Goal: Transaction & Acquisition: Purchase product/service

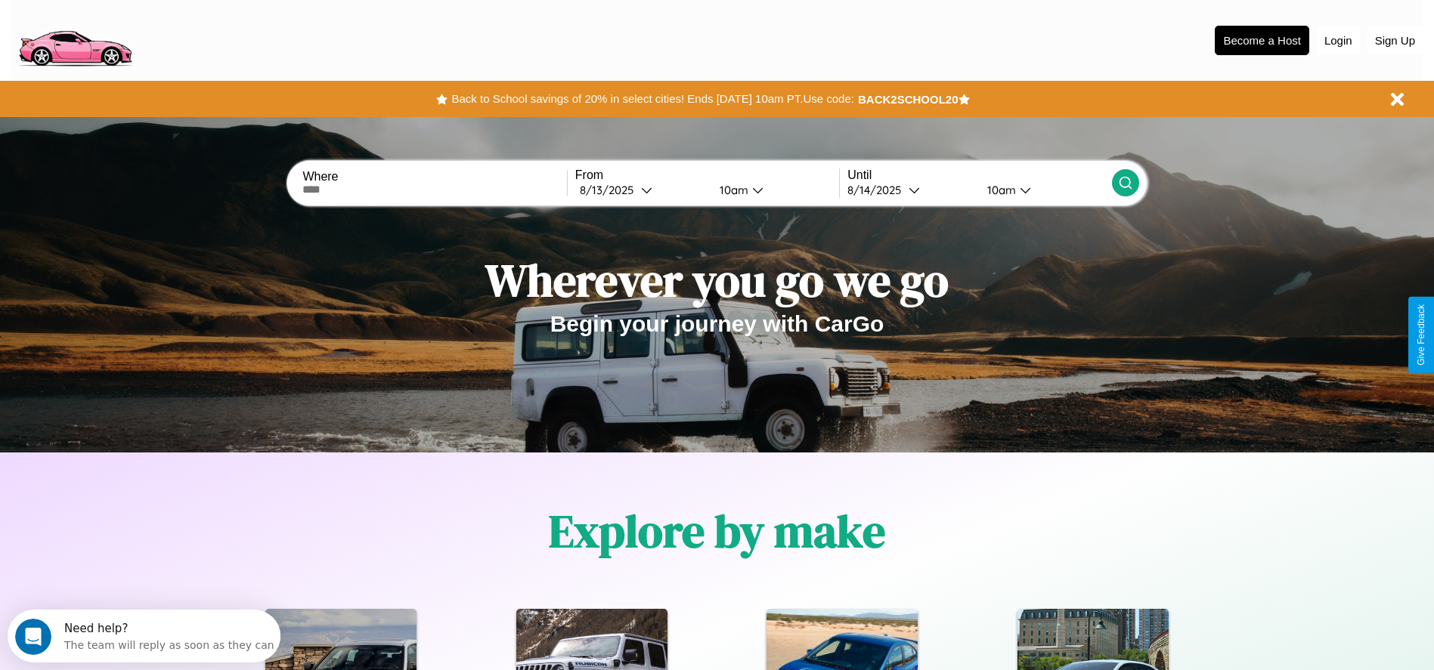
scroll to position [314, 0]
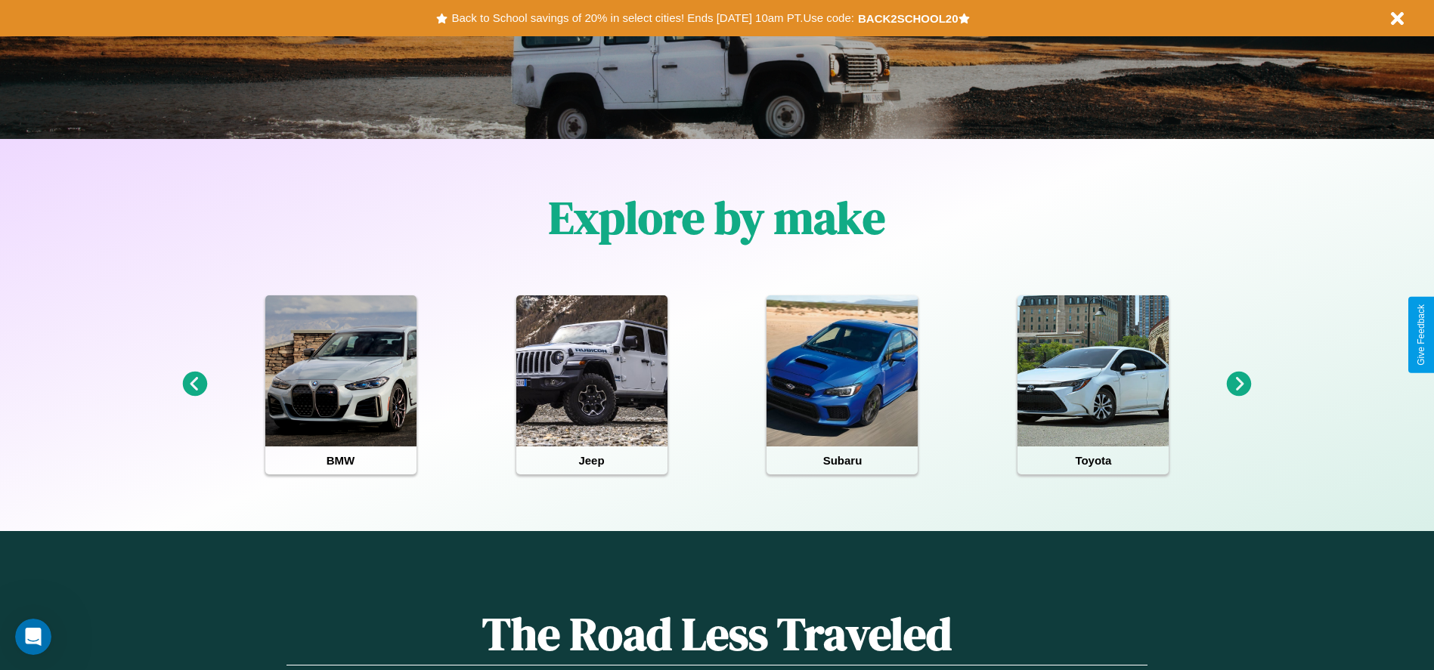
click at [194, 385] on icon at bounding box center [194, 384] width 25 height 25
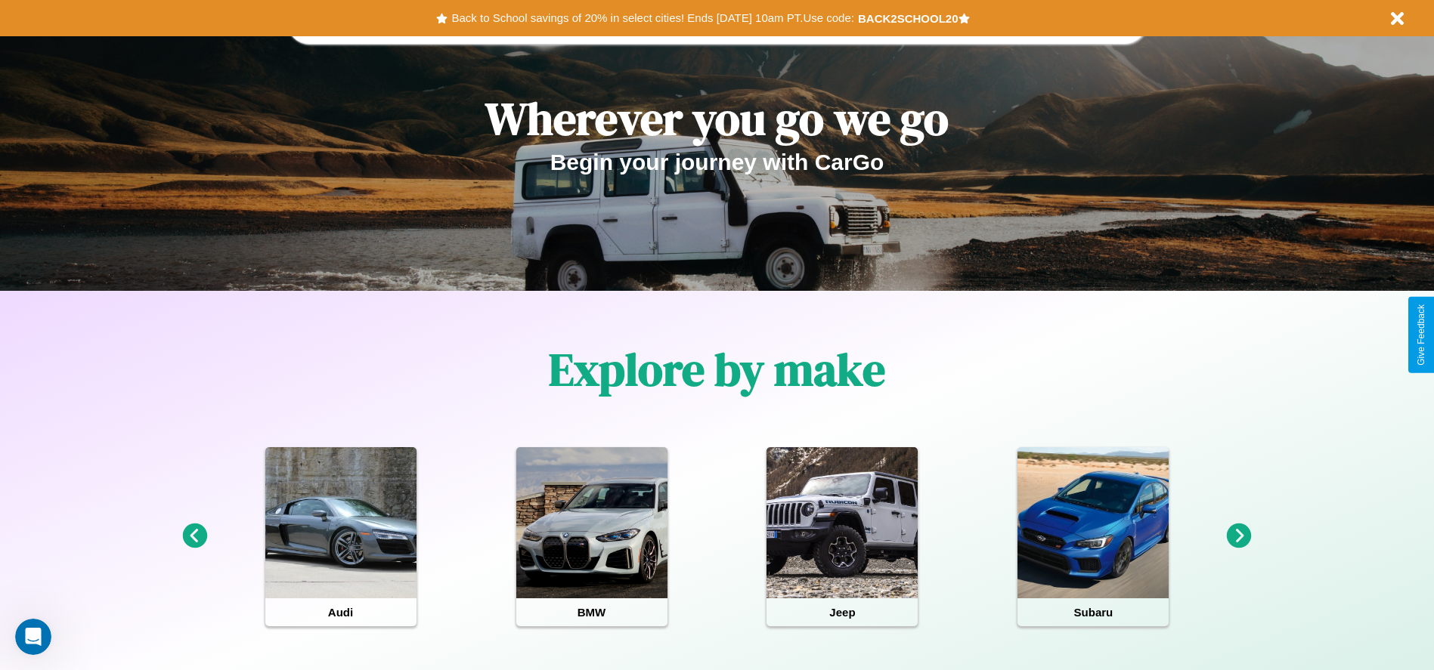
scroll to position [0, 0]
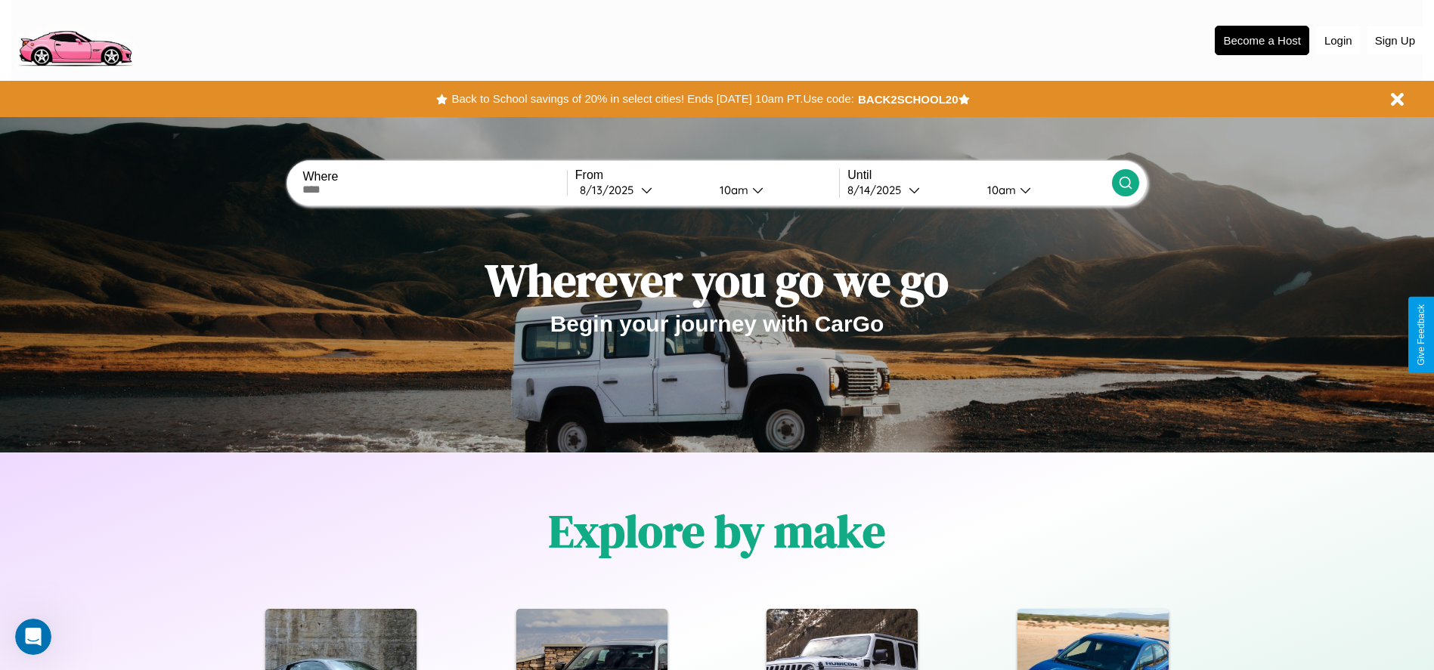
click at [435, 190] on input "text" at bounding box center [434, 190] width 264 height 12
type input "*****"
click at [641, 190] on icon at bounding box center [646, 189] width 11 height 11
select select "*"
select select "****"
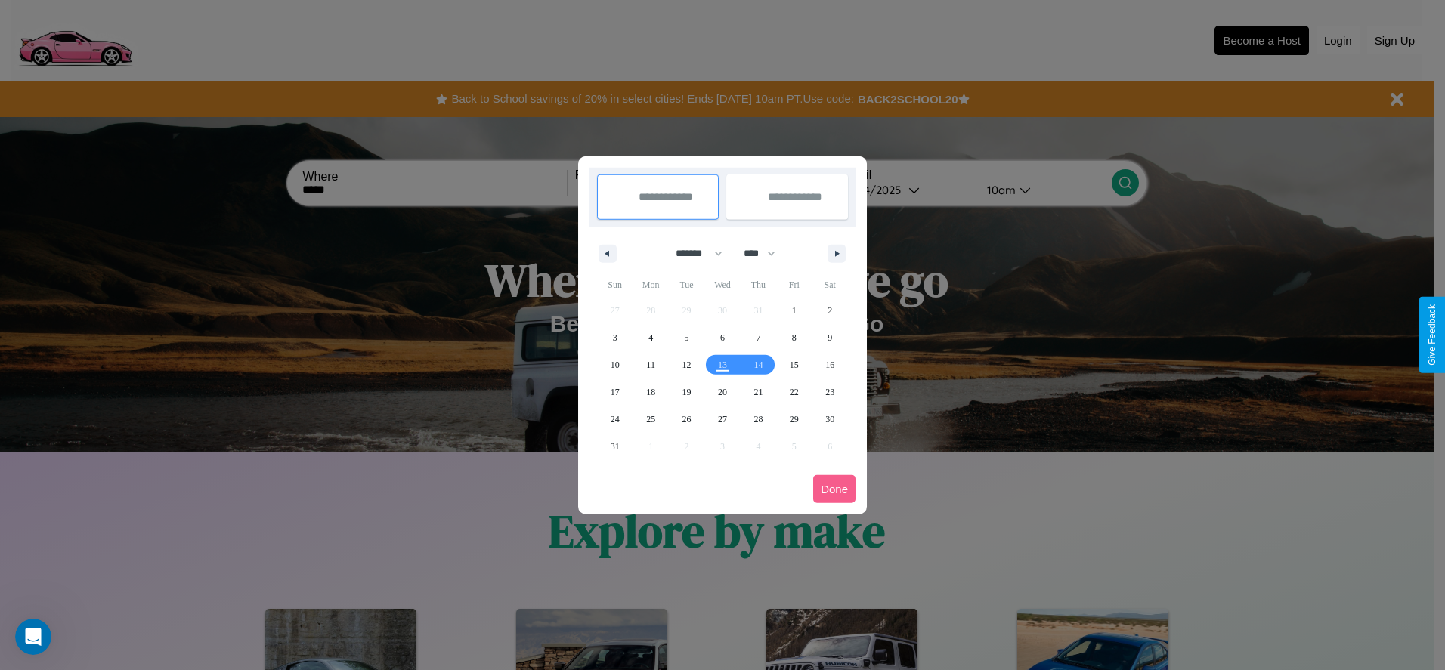
drag, startPoint x: 692, startPoint y: 253, endPoint x: 723, endPoint y: 303, distance: 58.3
click at [692, 253] on select "******* ******** ***** ***** *** **** **** ****** ********* ******* ******** **…" at bounding box center [696, 253] width 64 height 25
select select "*"
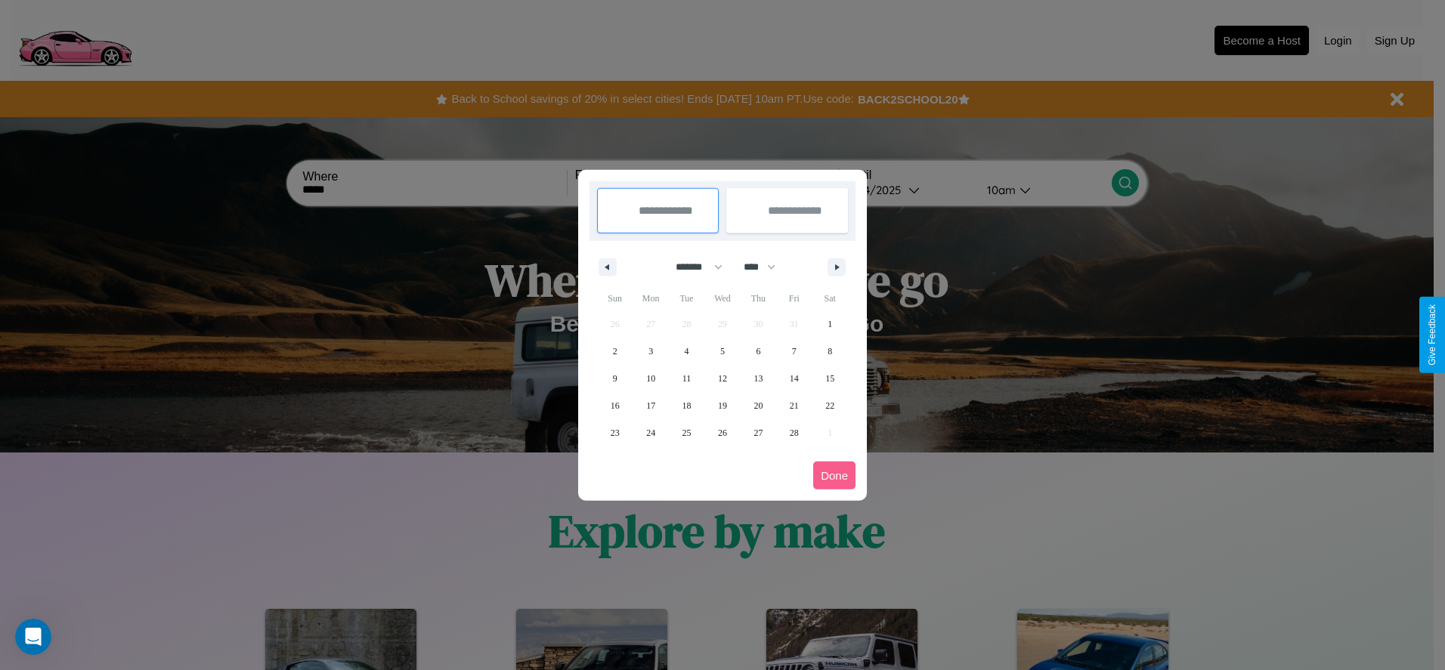
click at [766, 267] on select "**** **** **** **** **** **** **** **** **** **** **** **** **** **** **** ****…" at bounding box center [758, 267] width 45 height 25
select select "****"
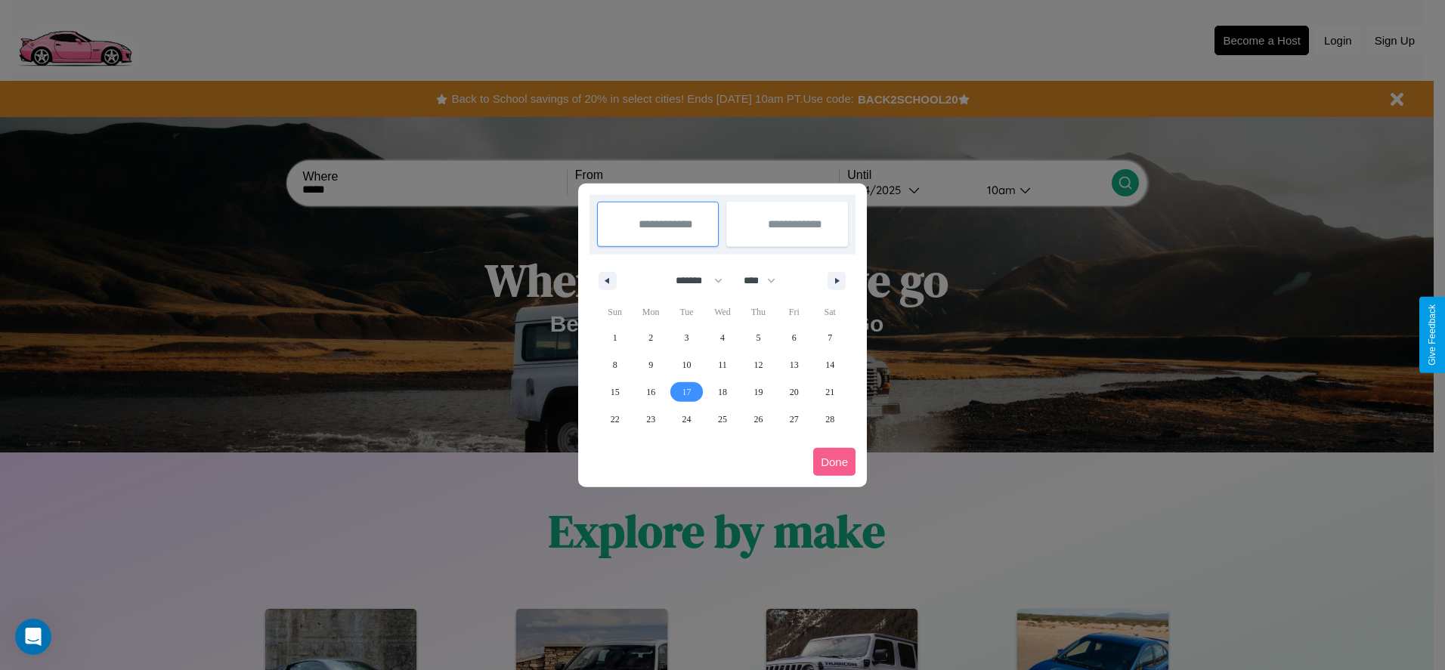
click at [686, 391] on span "17" at bounding box center [686, 392] width 9 height 27
type input "**********"
click at [830, 391] on span "21" at bounding box center [829, 392] width 9 height 27
type input "**********"
click at [834, 462] on button "Done" at bounding box center [834, 462] width 42 height 28
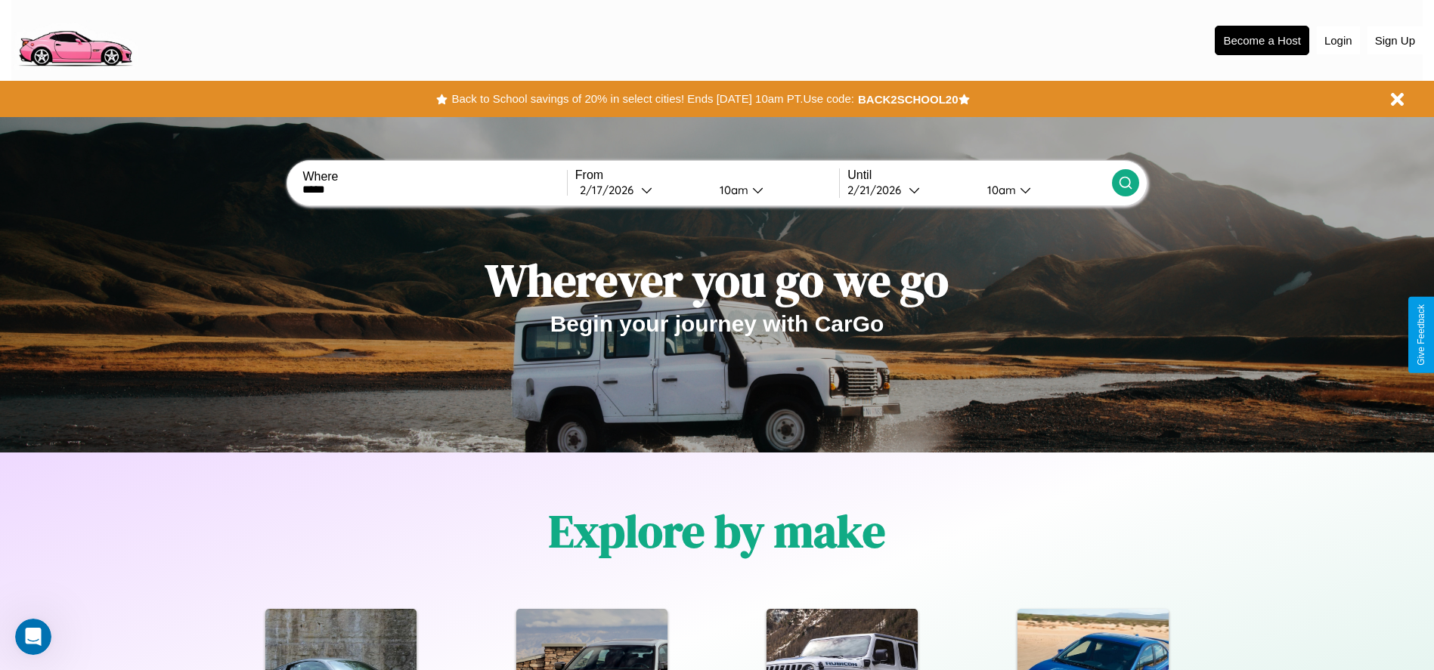
click at [731, 190] on div "10am" at bounding box center [732, 190] width 40 height 14
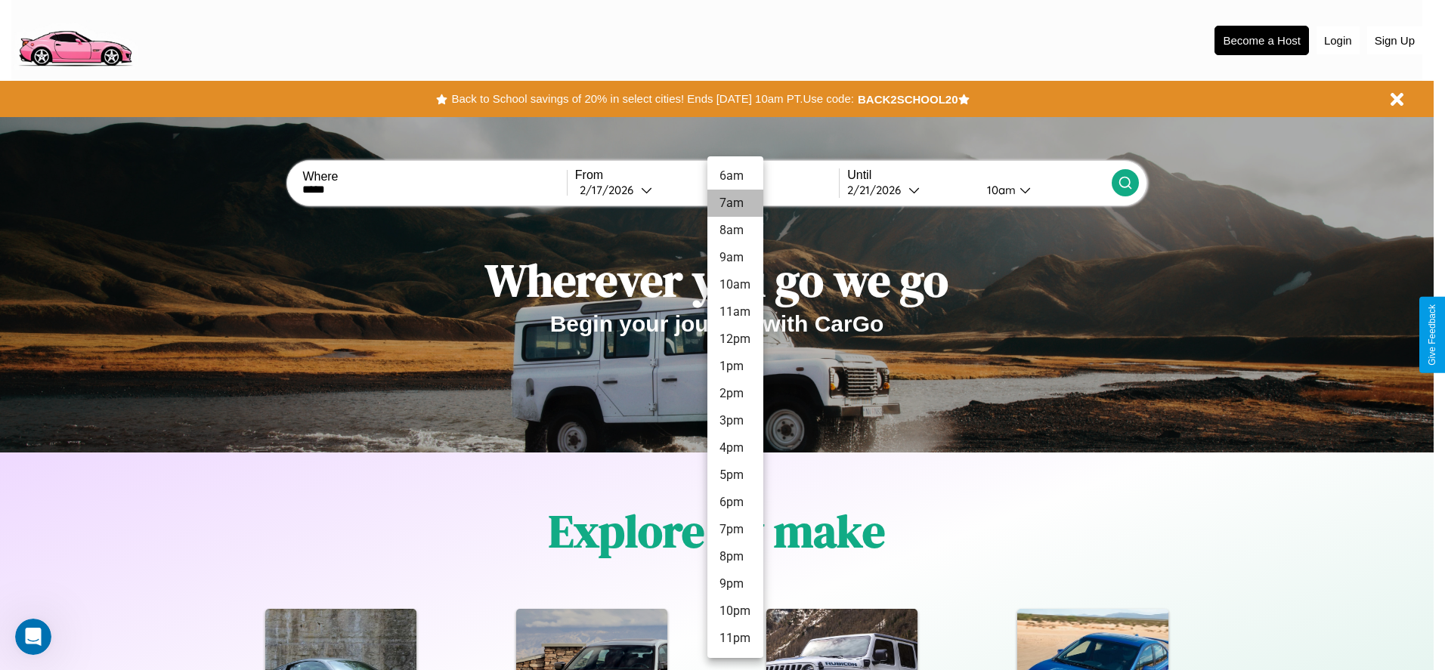
click at [735, 203] on li "7am" at bounding box center [735, 203] width 56 height 27
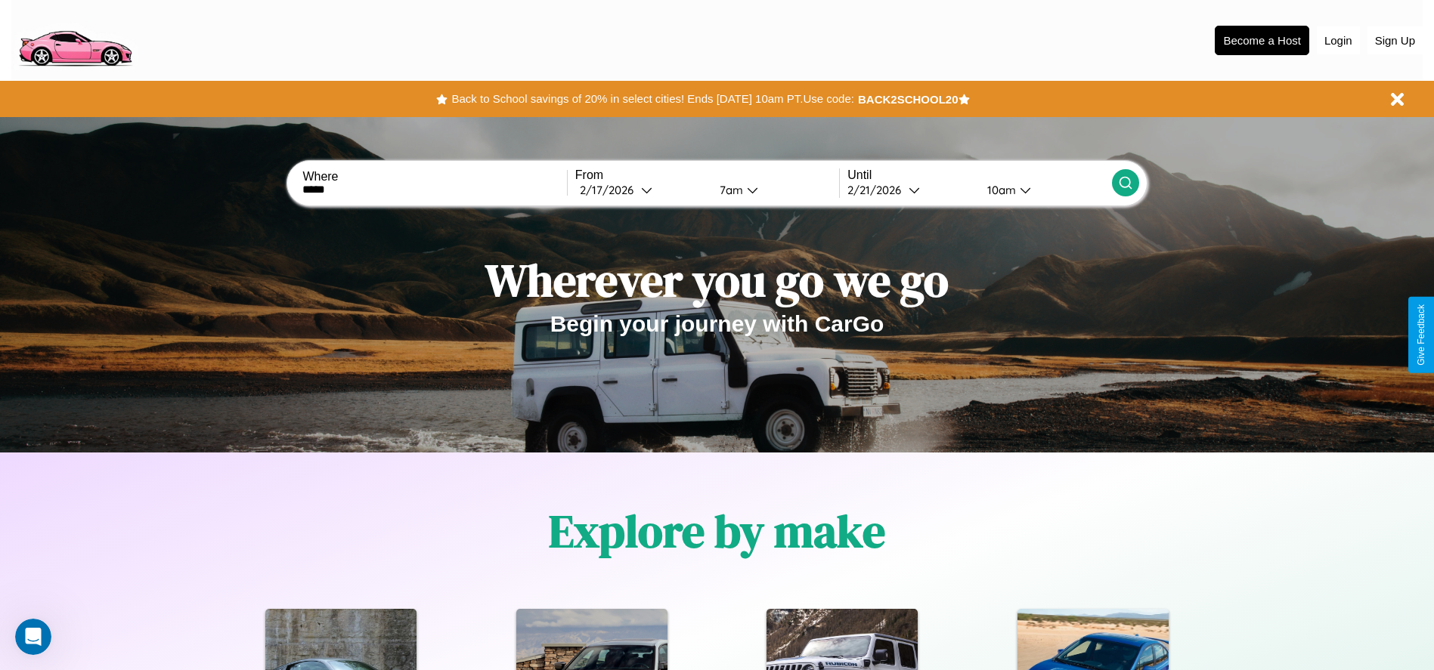
click at [1125, 183] on icon at bounding box center [1125, 182] width 15 height 15
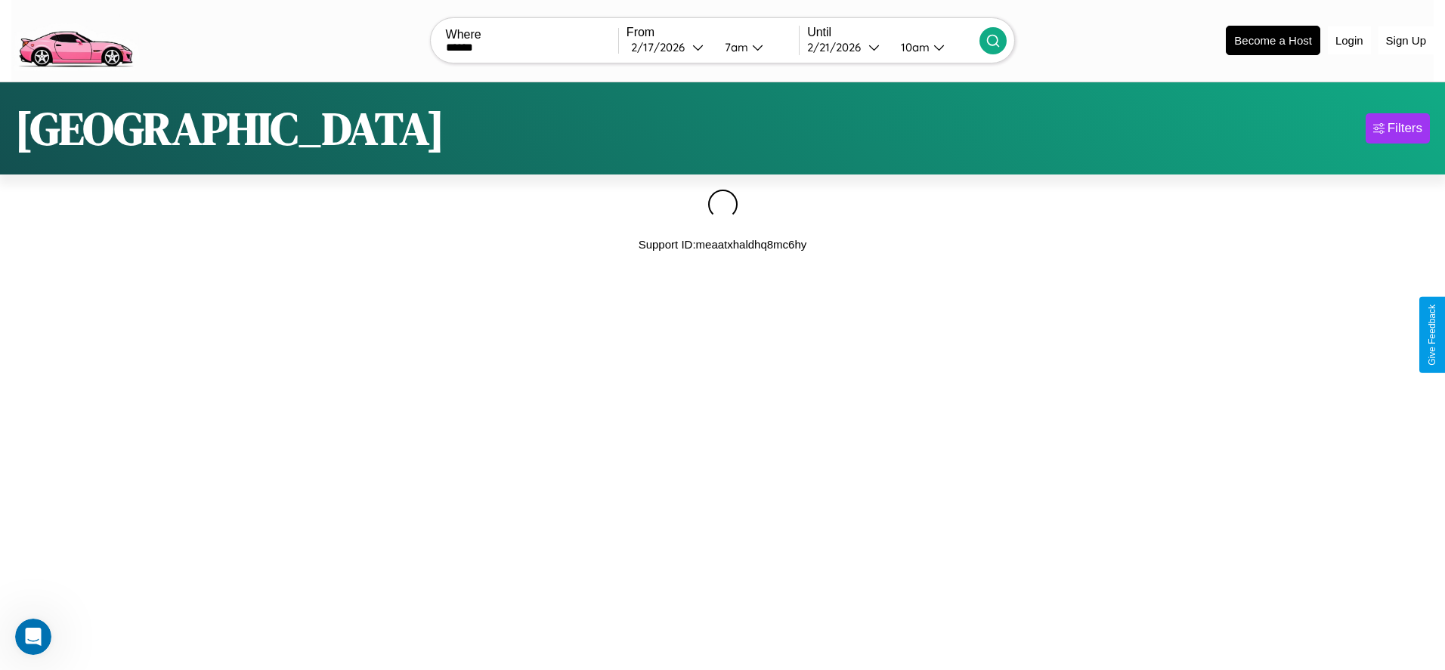
type input "******"
click at [993, 40] on icon at bounding box center [993, 40] width 15 height 15
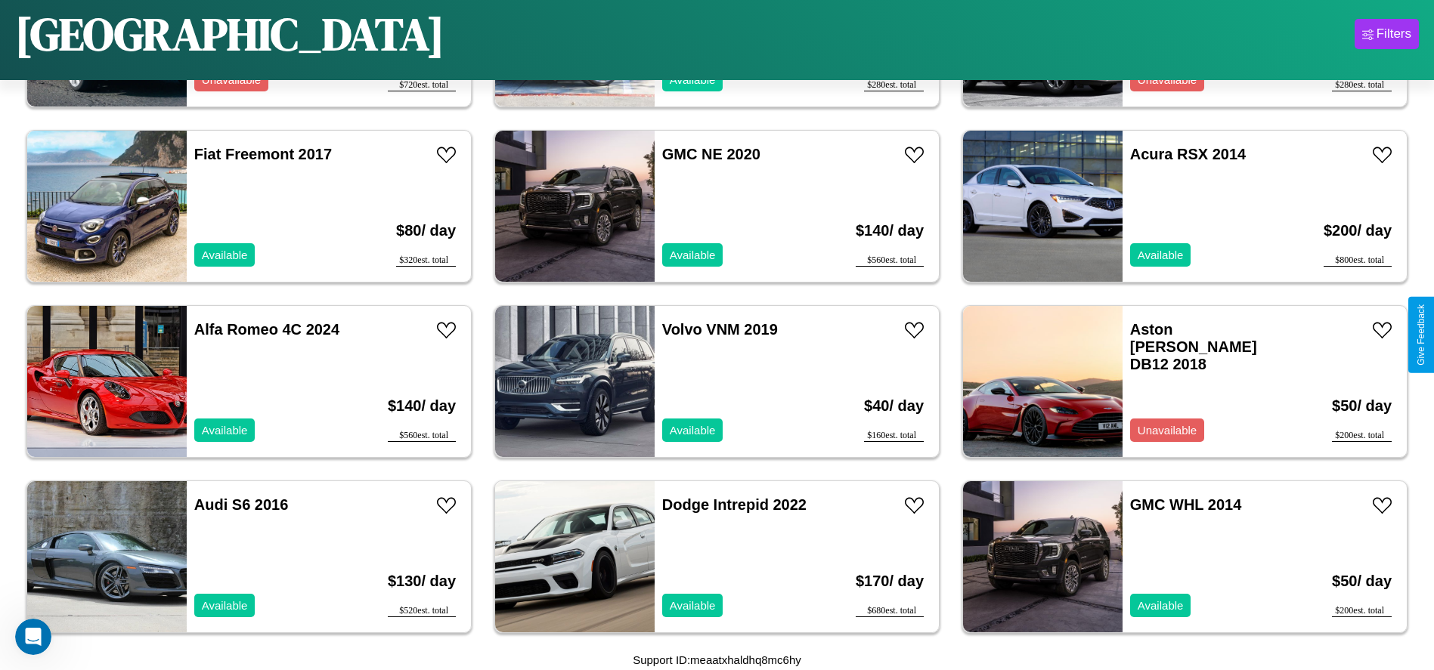
scroll to position [695, 0]
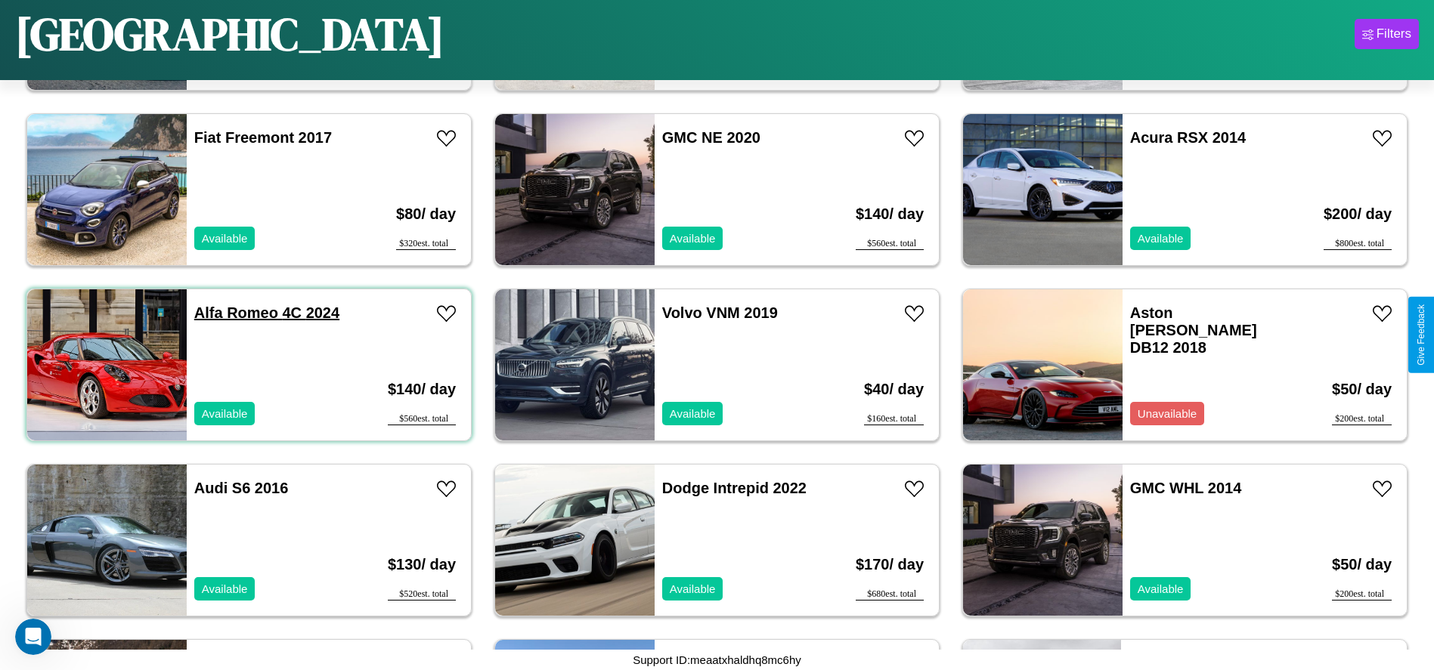
click at [234, 313] on link "Alfa Romeo 4C 2024" at bounding box center [266, 313] width 145 height 17
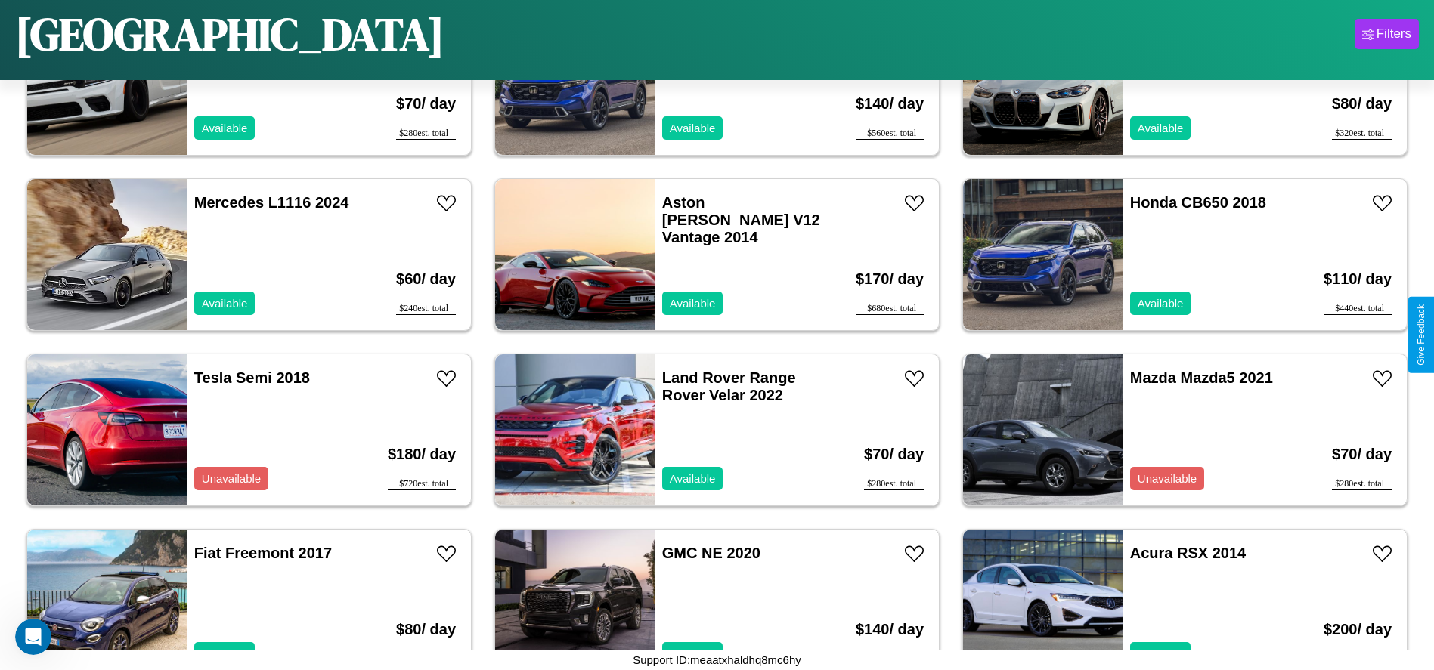
scroll to position [169, 0]
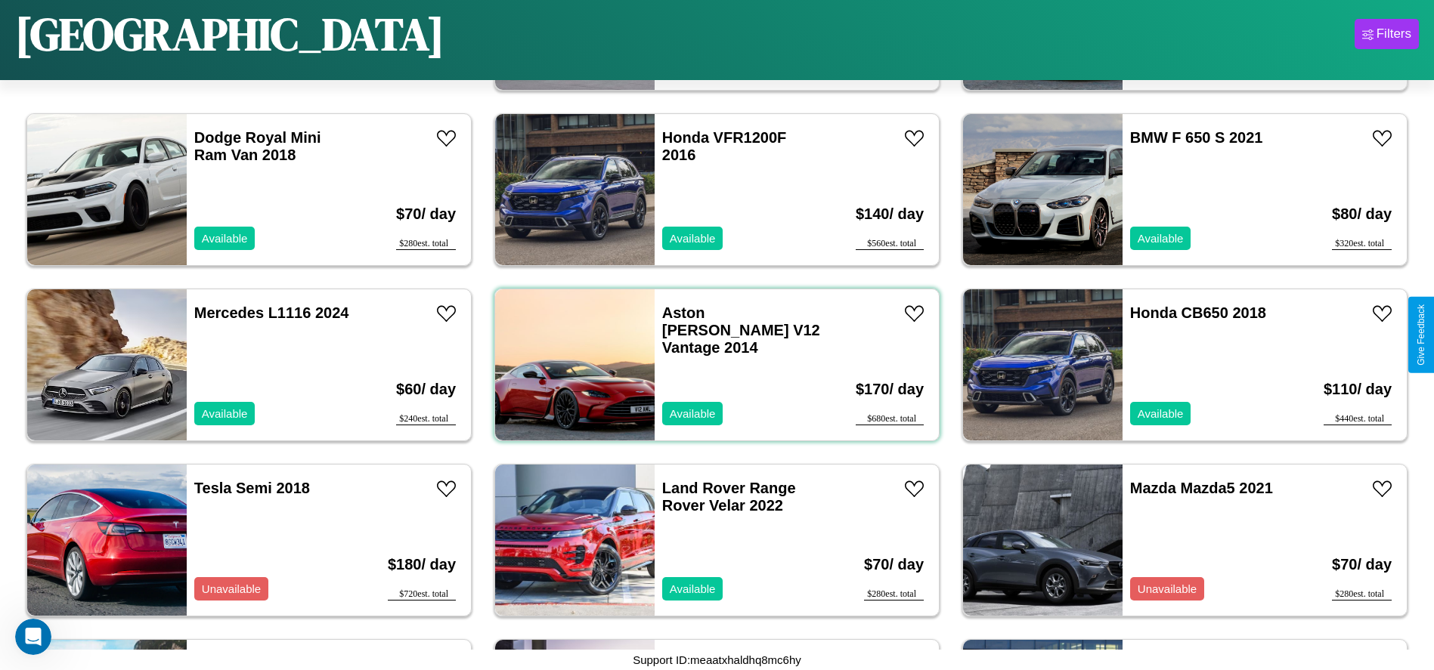
click at [711, 365] on div "Aston Martin V12 Vantage 2014 Available" at bounding box center [741, 364] width 175 height 151
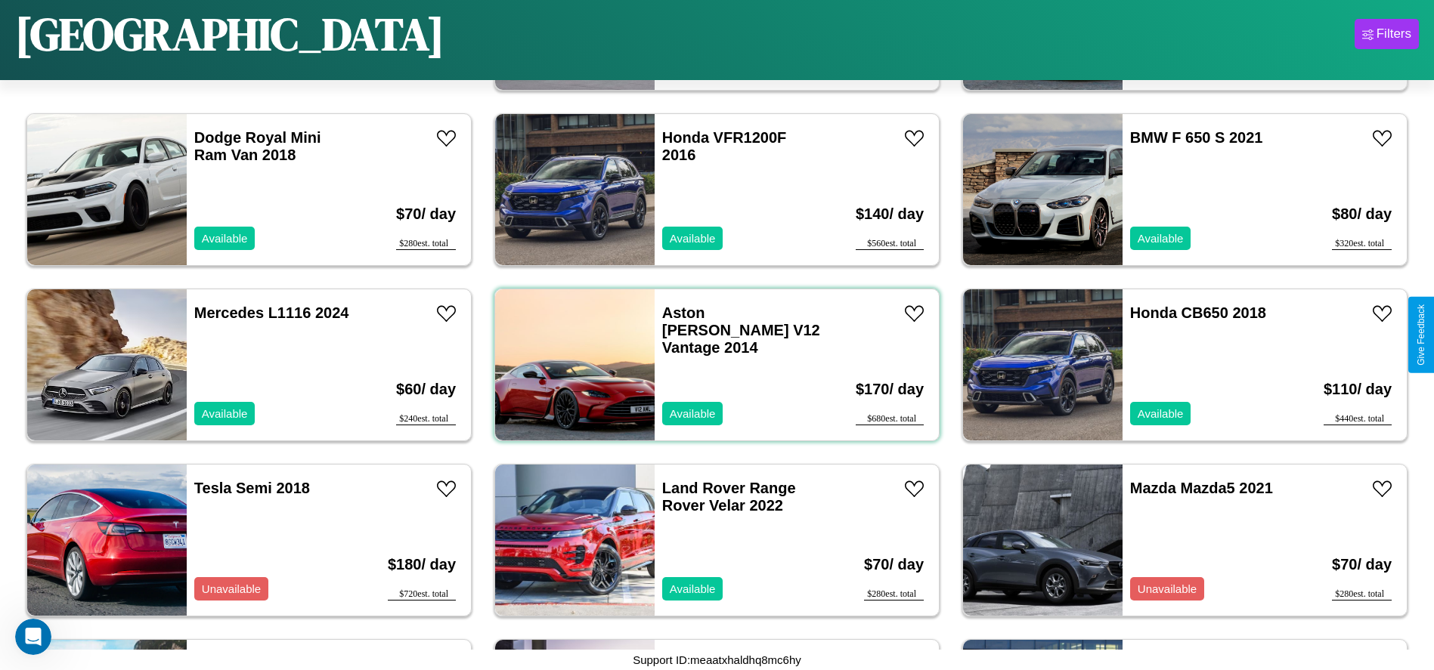
click at [711, 365] on div "Aston Martin V12 Vantage 2014 Available" at bounding box center [741, 364] width 175 height 151
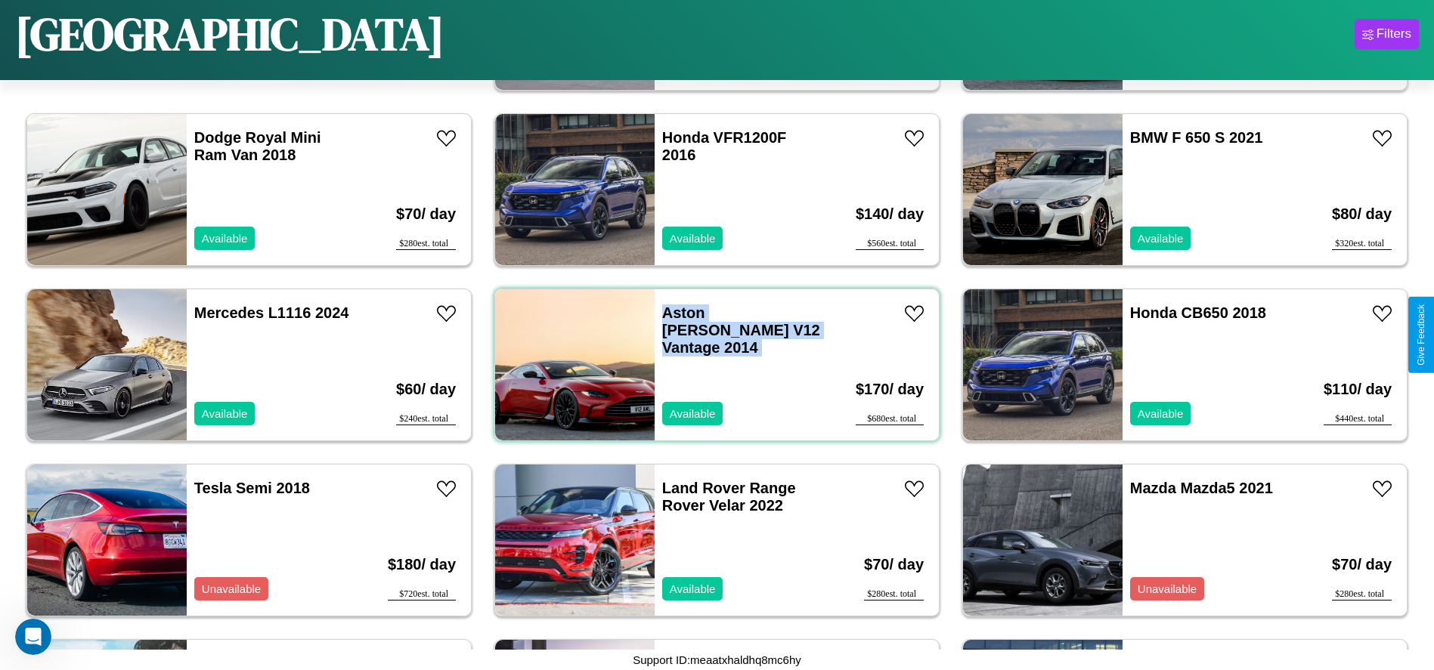
click at [711, 365] on div "Aston Martin V12 Vantage 2014 Available" at bounding box center [741, 364] width 175 height 151
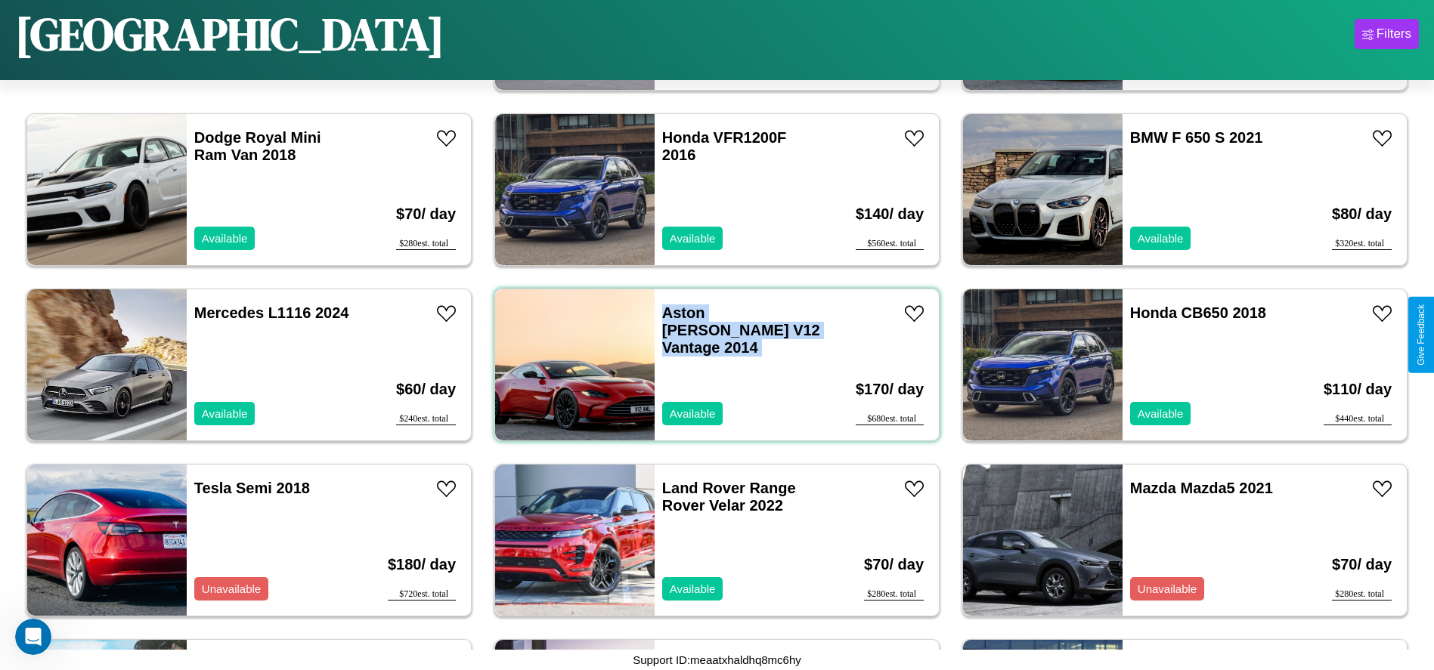
click at [711, 365] on div "Aston Martin V12 Vantage 2014 Available" at bounding box center [741, 364] width 175 height 151
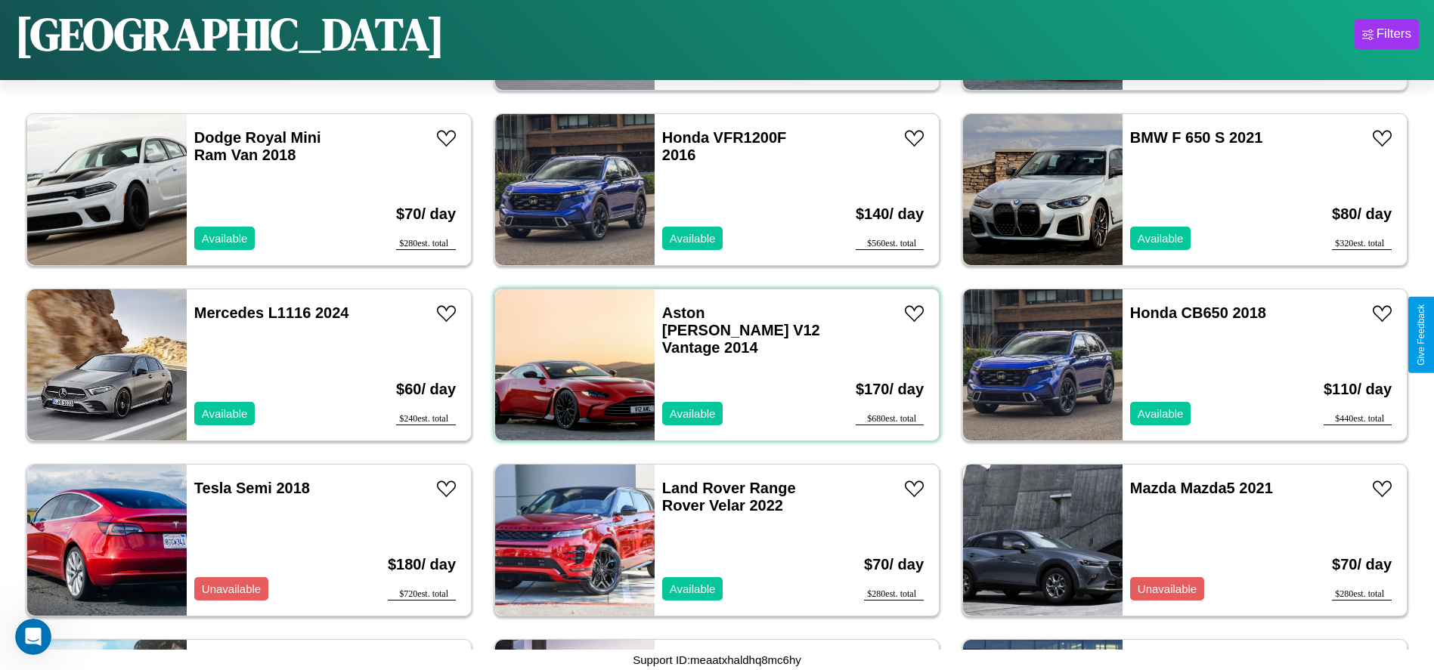
click at [711, 365] on div "Aston Martin V12 Vantage 2014 Available" at bounding box center [741, 364] width 175 height 151
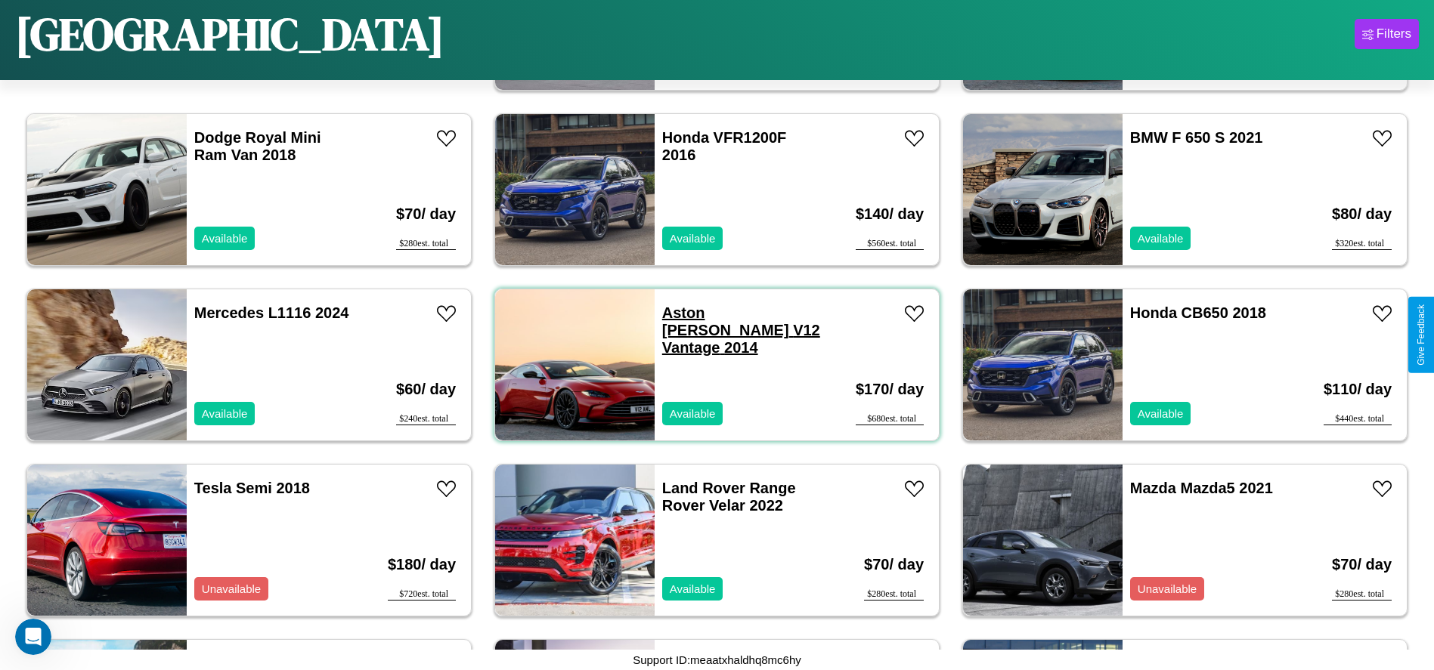
click at [702, 313] on link "Aston Martin V12 Vantage 2014" at bounding box center [741, 330] width 158 height 51
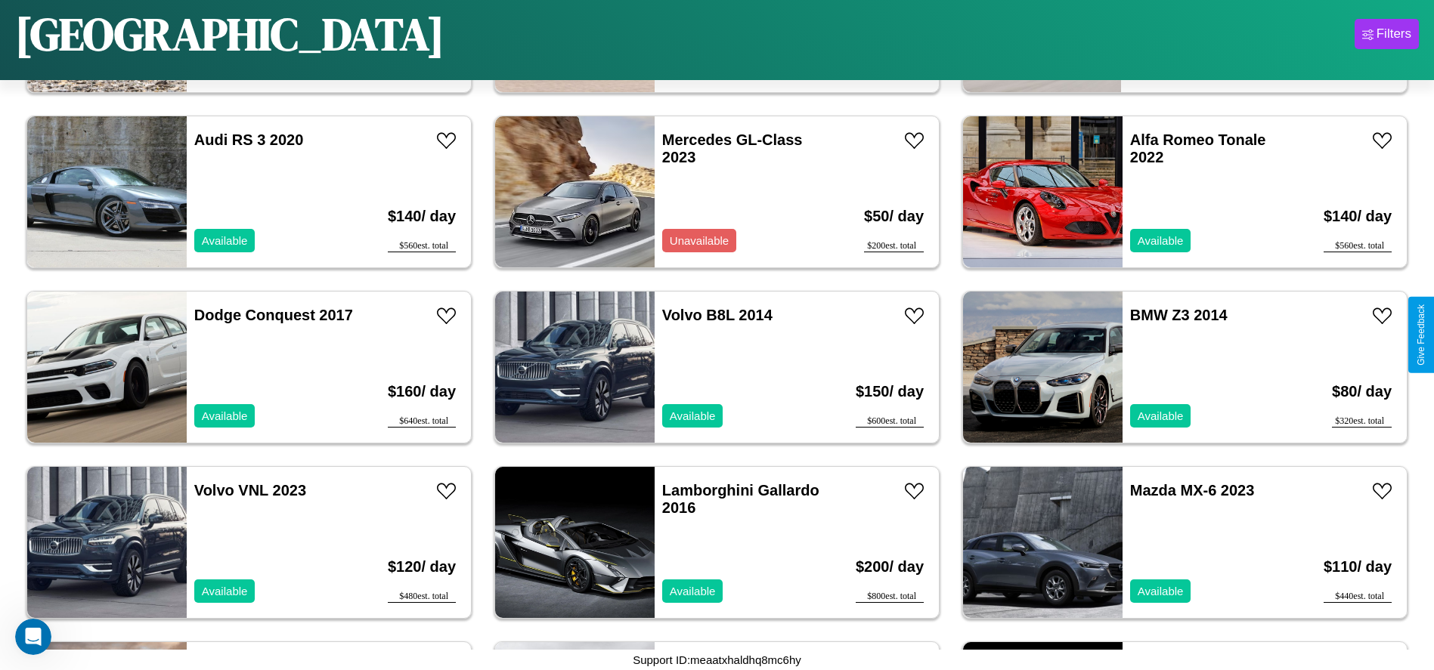
scroll to position [1396, 0]
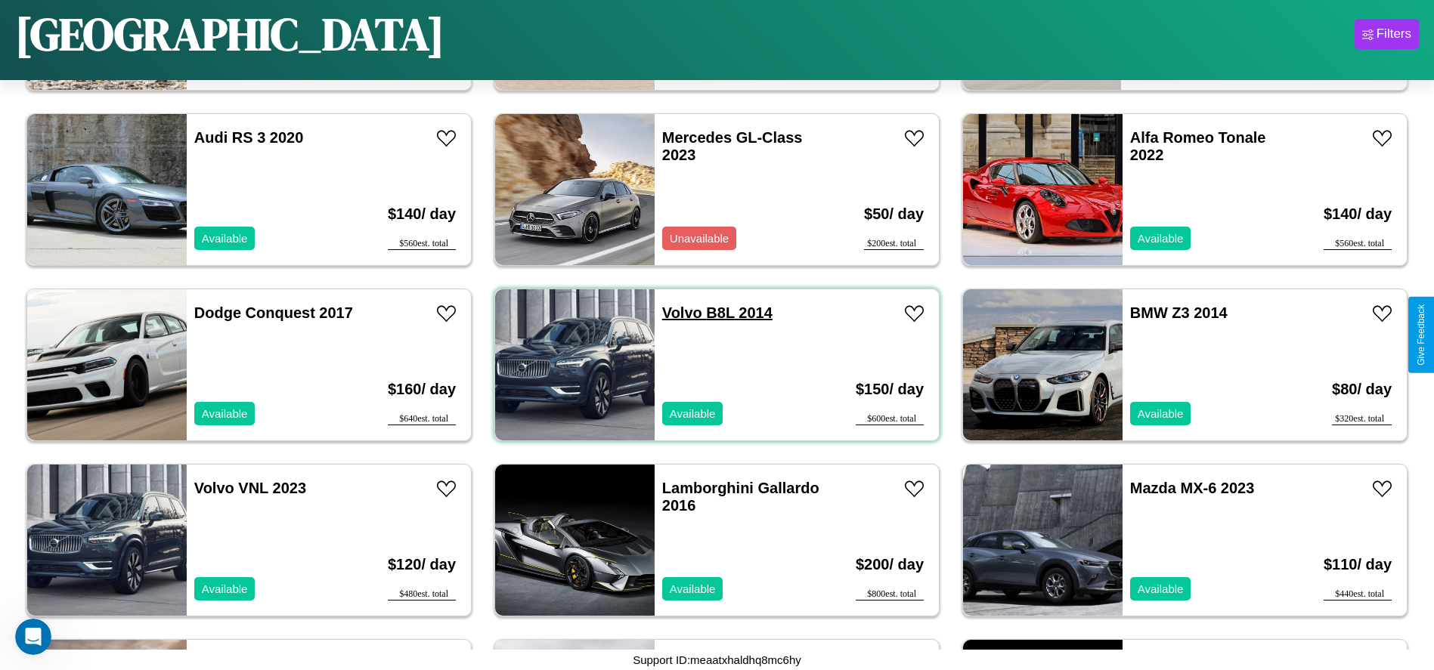
click at [676, 313] on link "Volvo B8L 2014" at bounding box center [717, 313] width 110 height 17
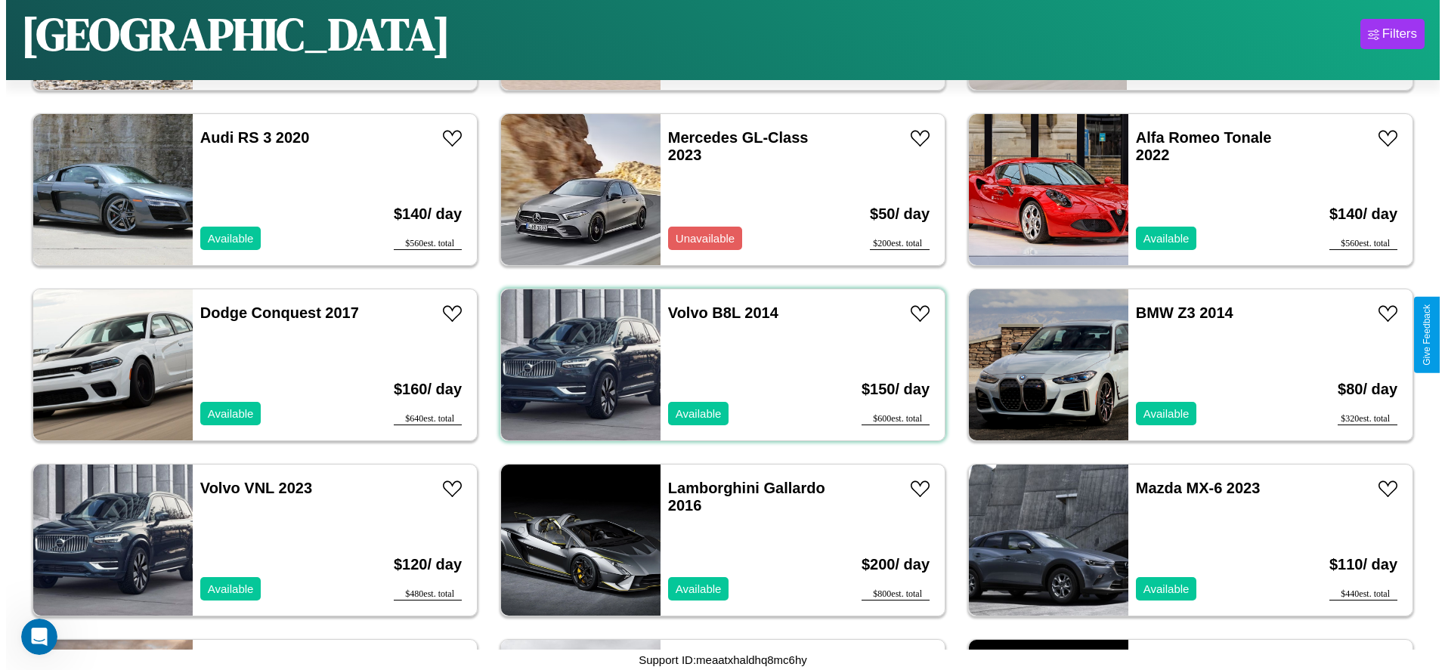
scroll to position [0, 0]
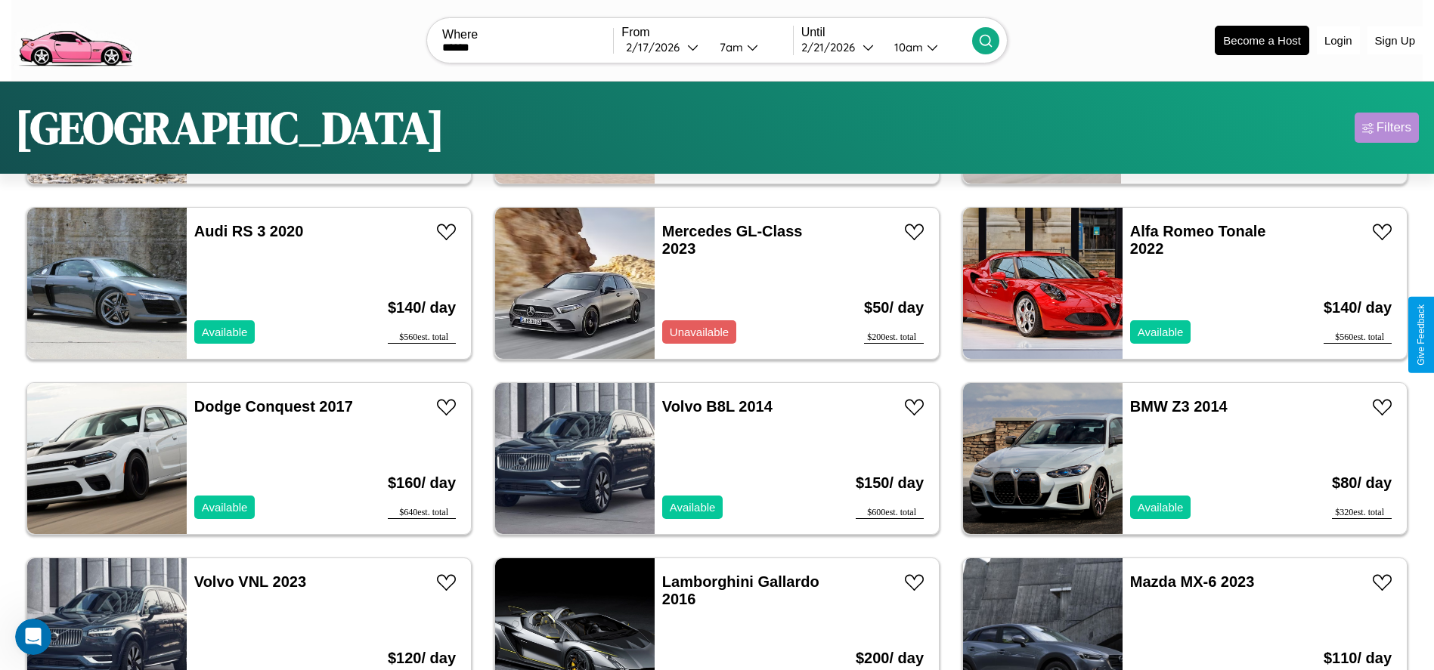
click at [1386, 128] on div "Filters" at bounding box center [1393, 127] width 35 height 15
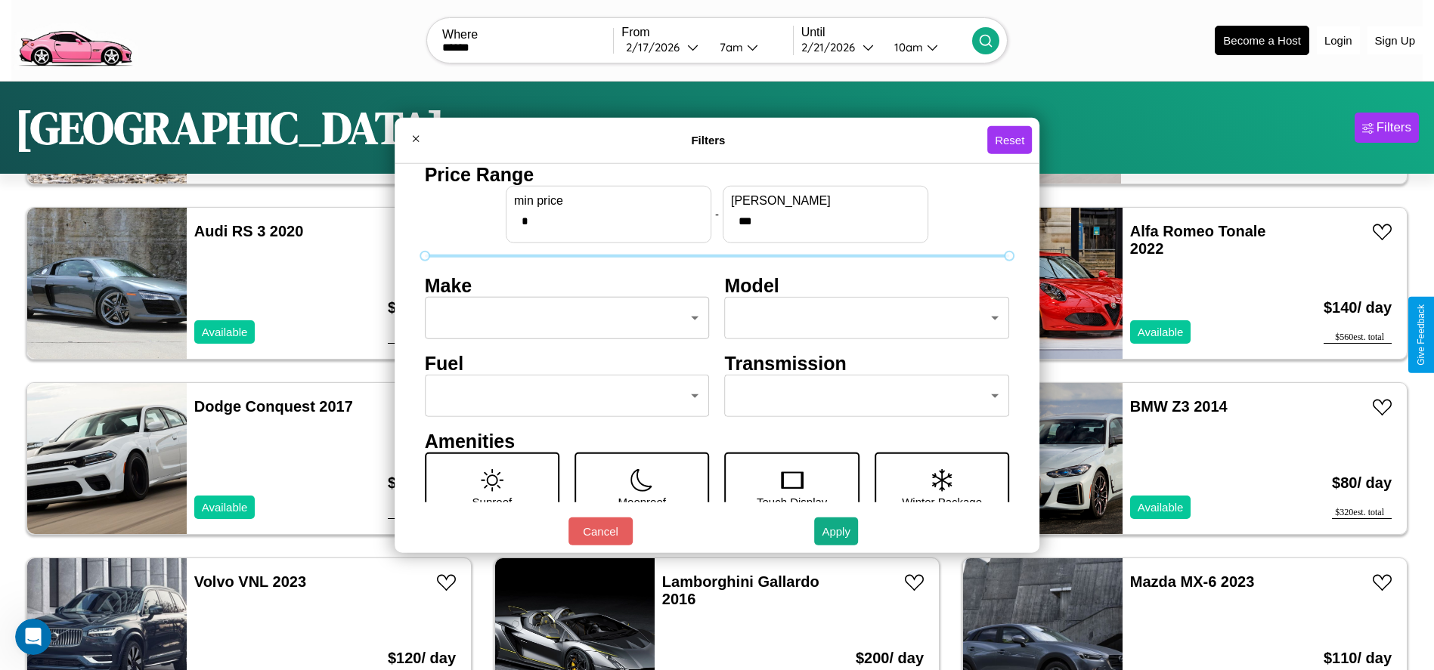
click at [562, 318] on body "CarGo Where ****** From 2 / 17 / 2026 7am Until 2 / 21 / 2026 10am Become a Hos…" at bounding box center [717, 382] width 1434 height 764
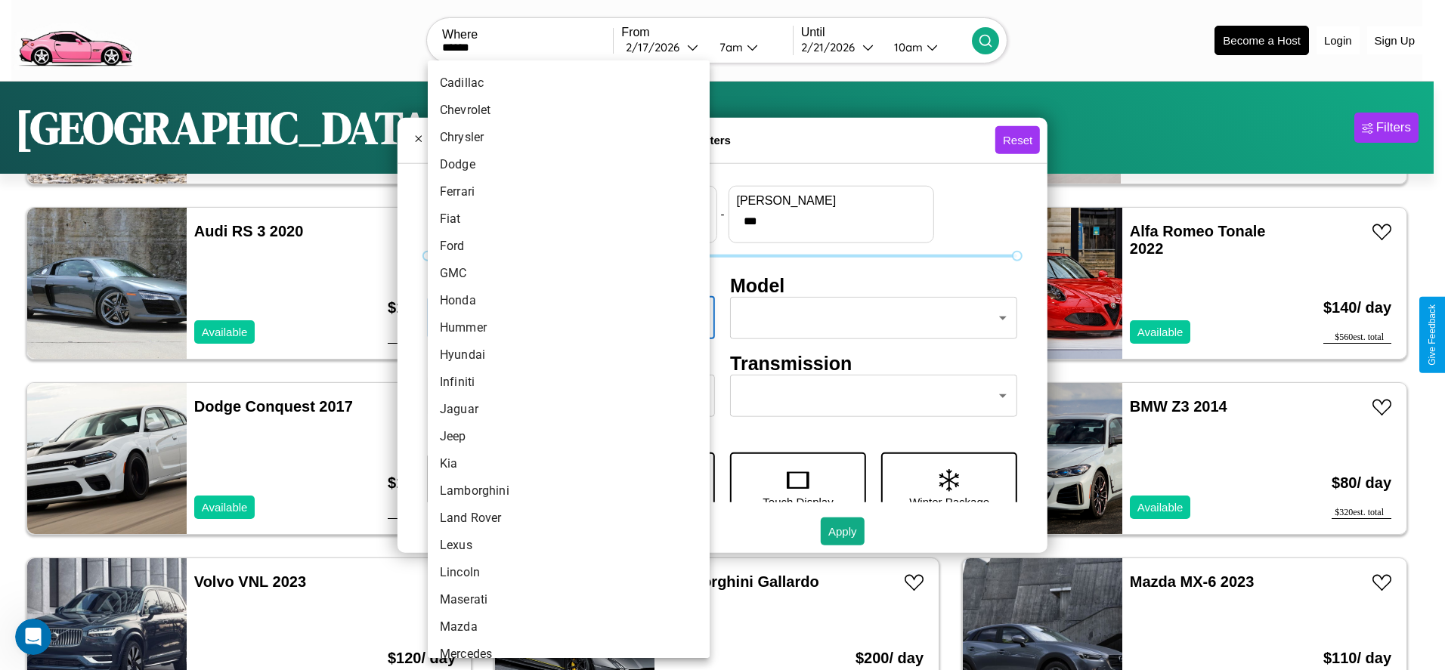
scroll to position [394, 0]
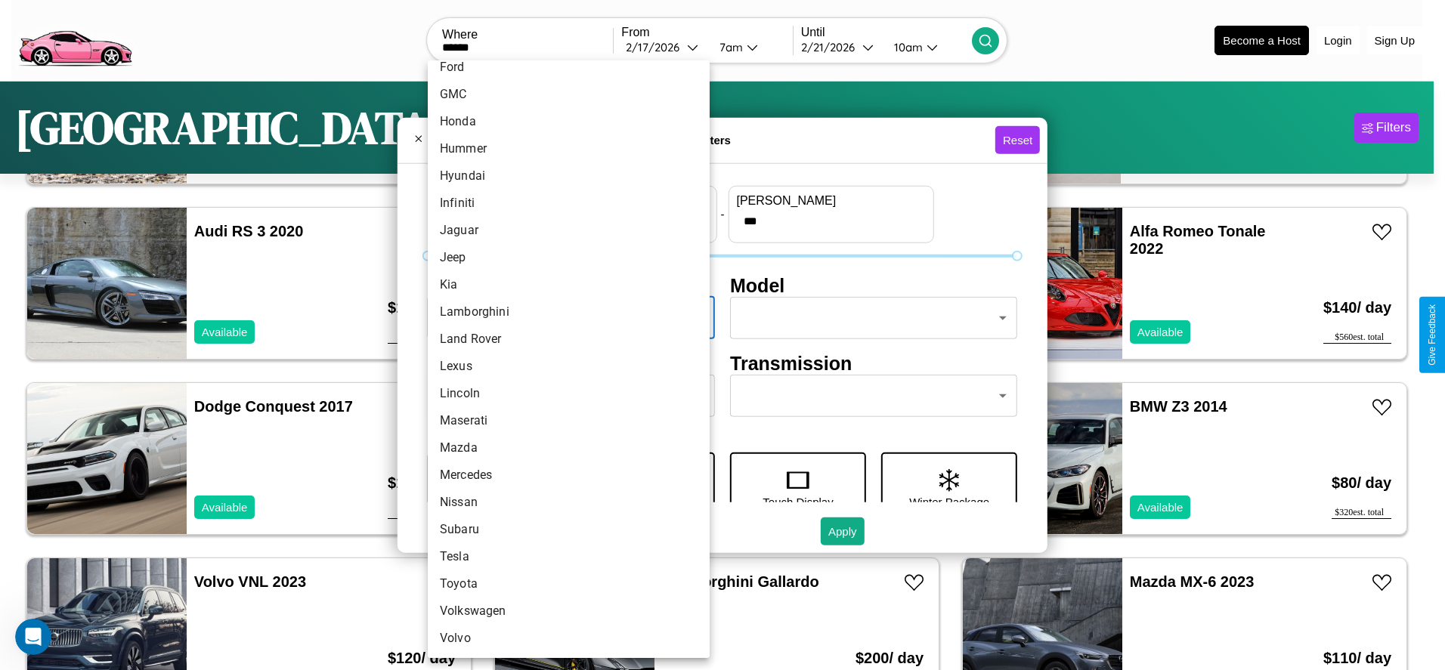
click at [563, 448] on li "Mazda" at bounding box center [569, 448] width 282 height 27
type input "*****"
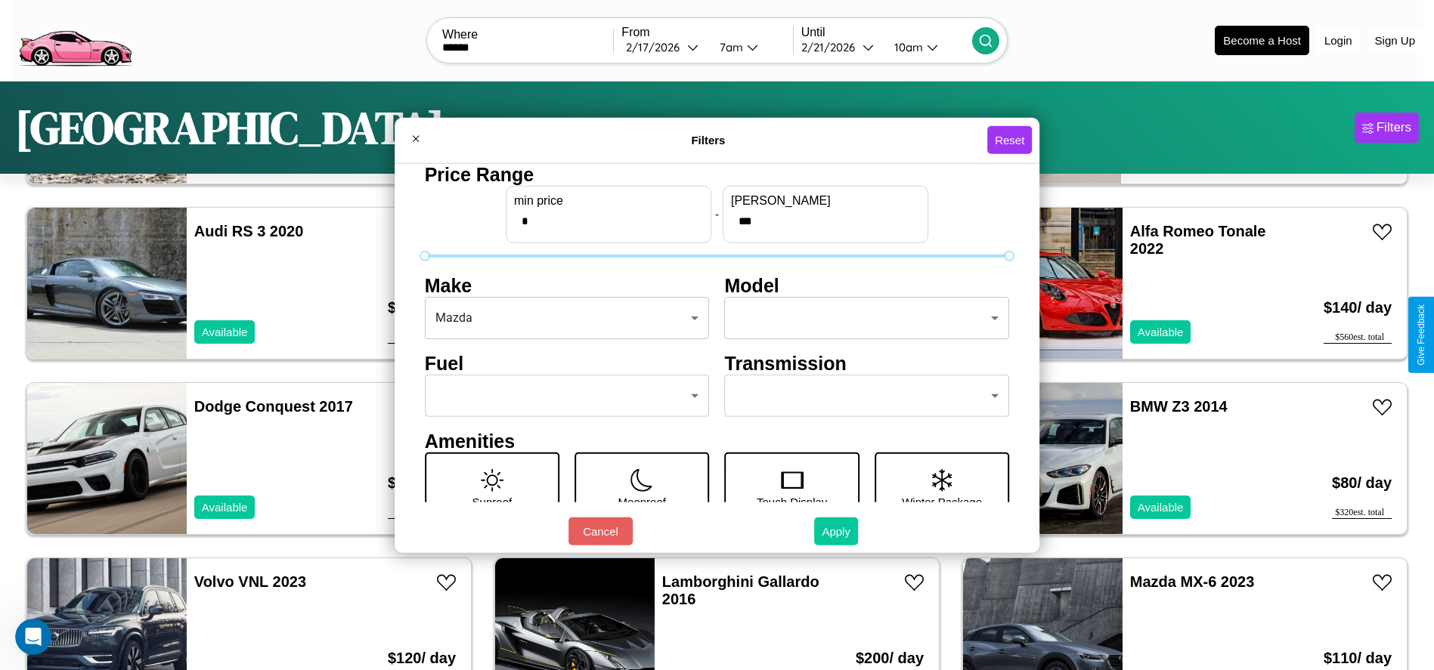
click at [837, 531] on button "Apply" at bounding box center [836, 532] width 44 height 28
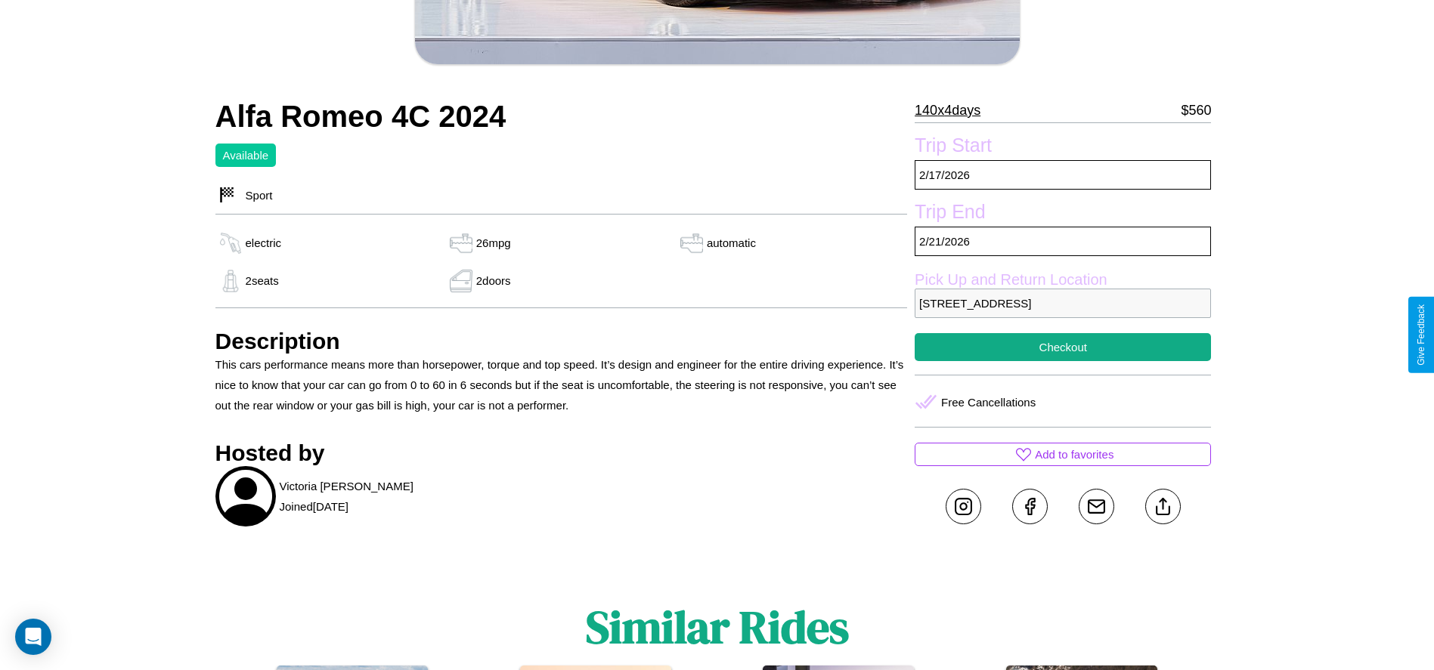
scroll to position [432, 0]
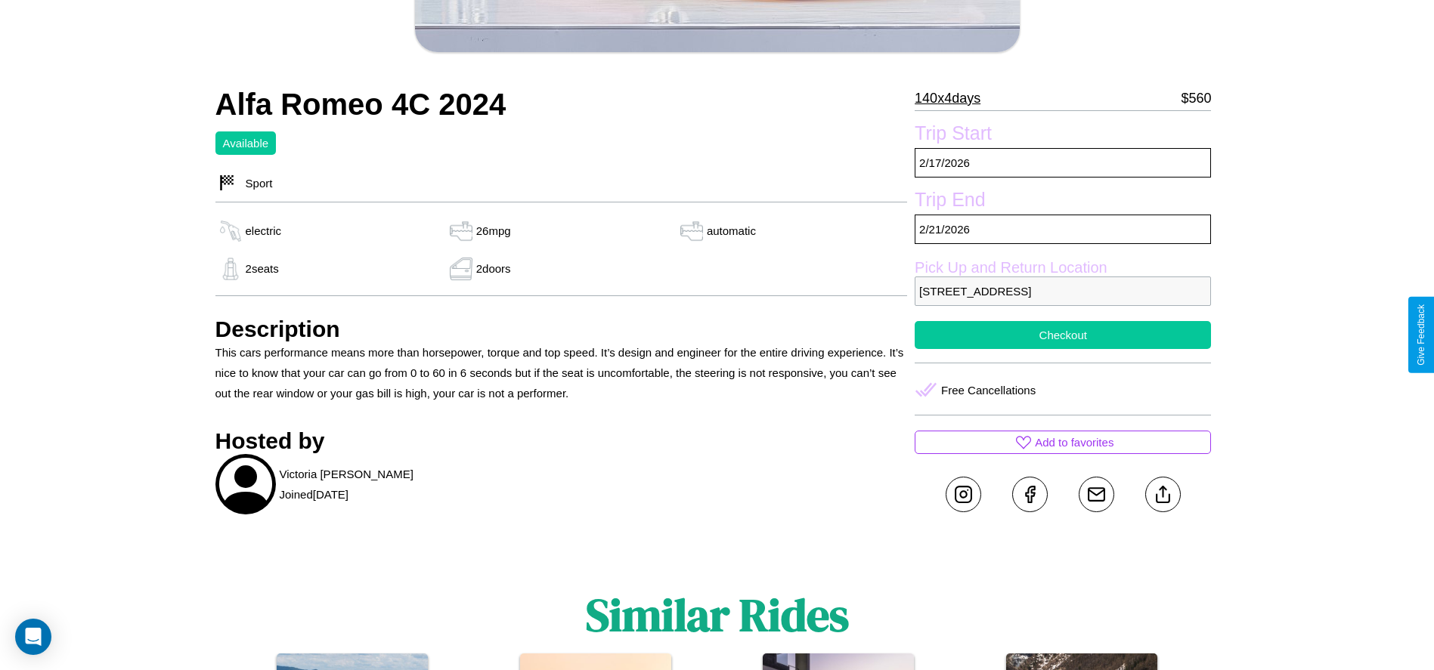
click at [1063, 335] on button "Checkout" at bounding box center [1062, 335] width 296 height 28
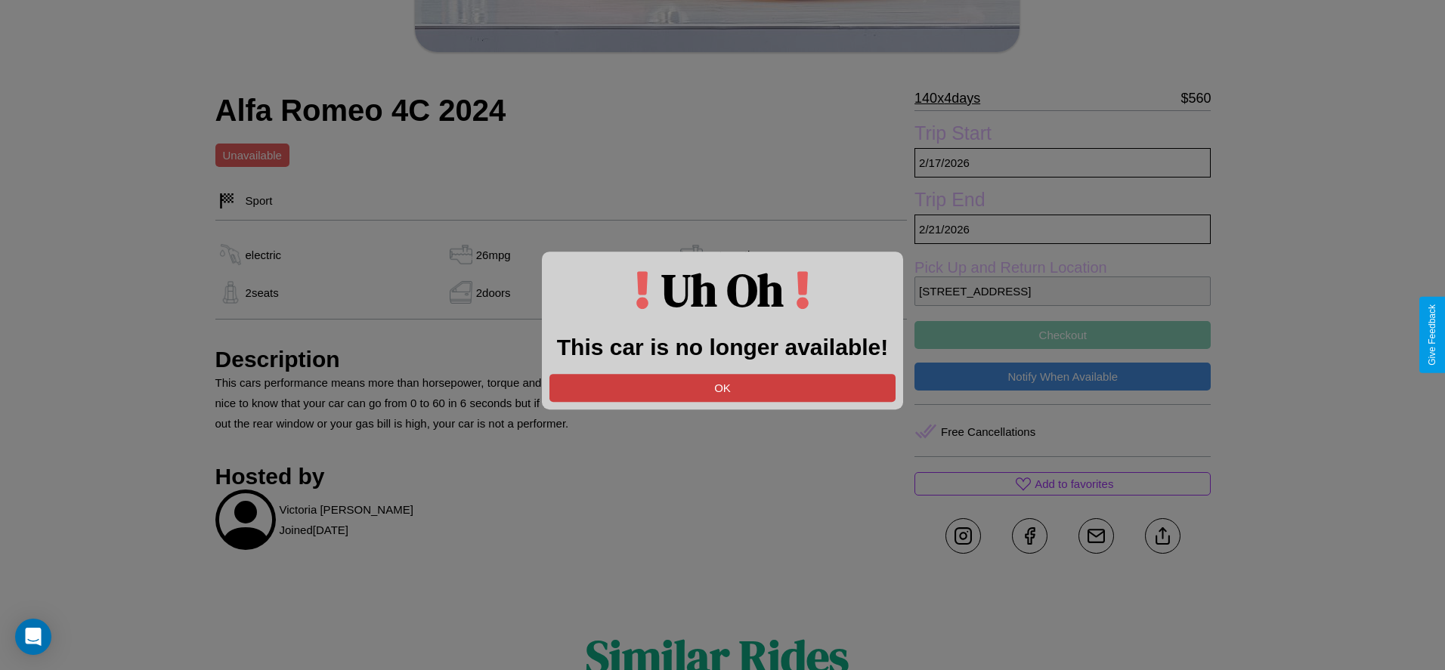
click at [723, 388] on button "OK" at bounding box center [722, 388] width 346 height 28
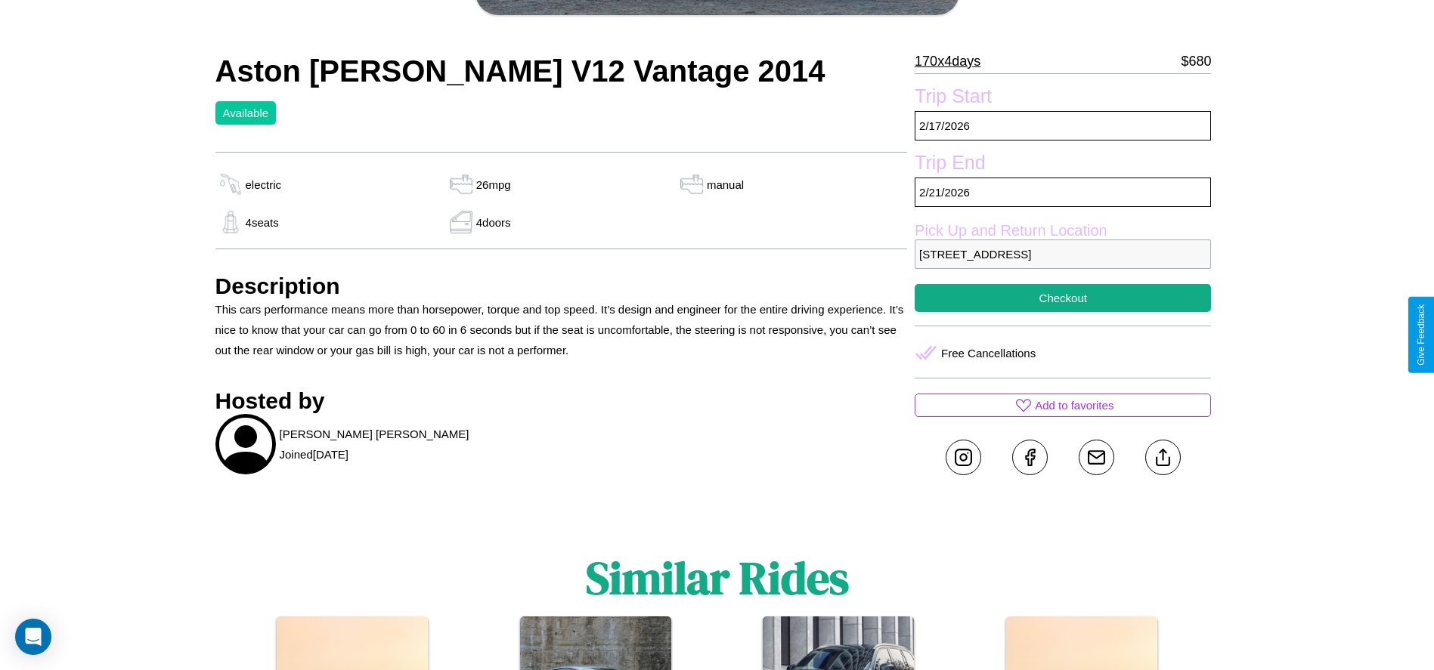
scroll to position [499, 0]
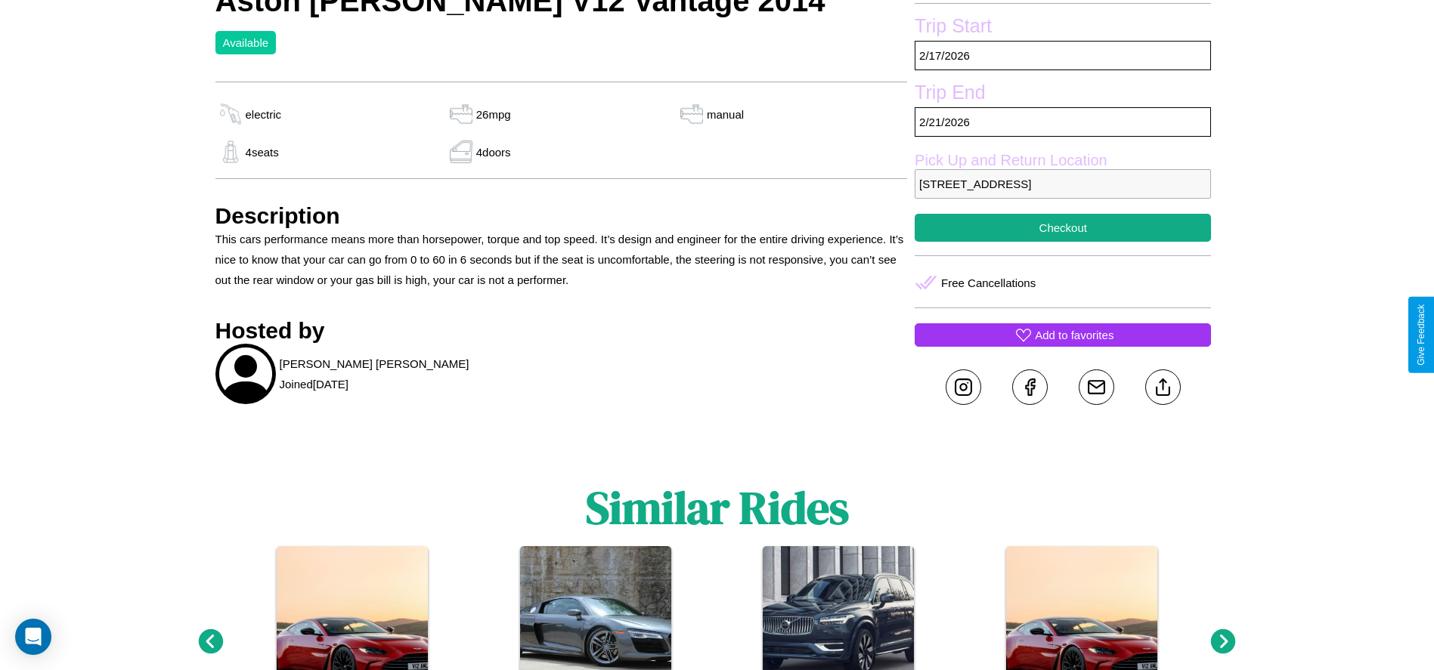
click at [1063, 335] on p "Add to favorites" at bounding box center [1074, 335] width 79 height 20
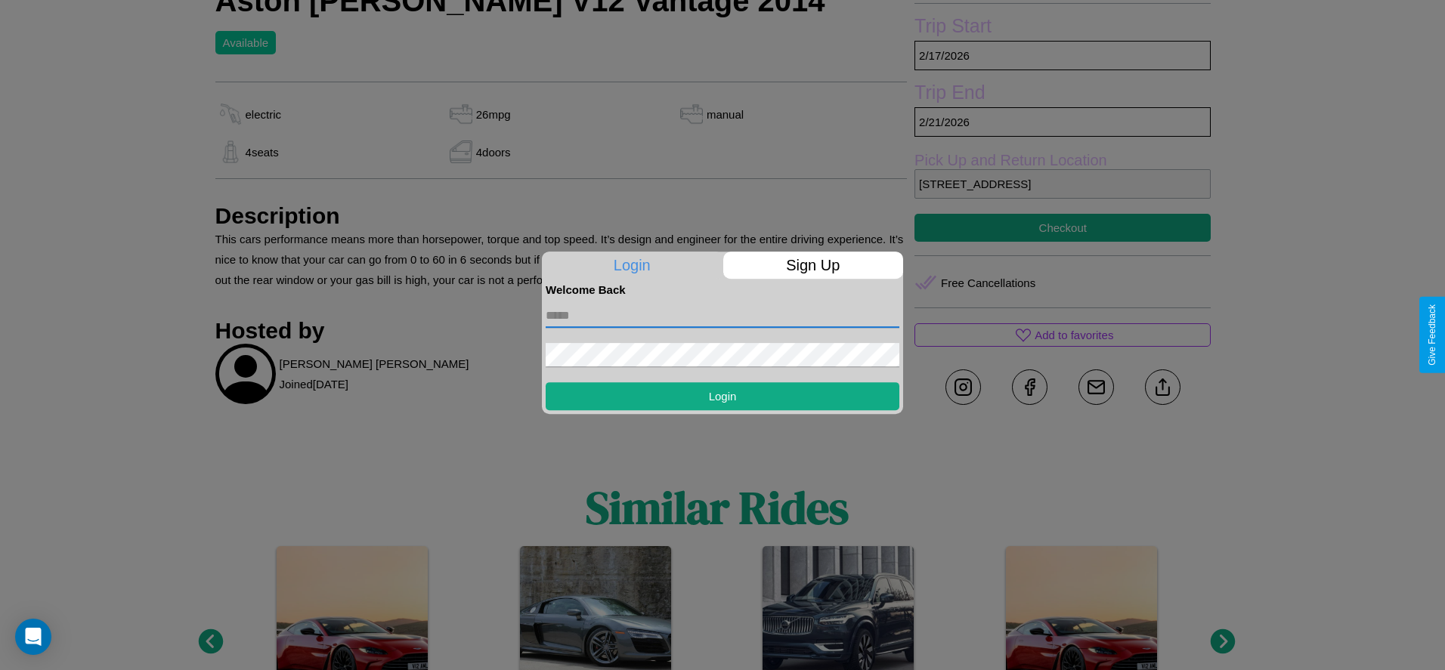
click at [723, 315] on input "text" at bounding box center [723, 316] width 354 height 24
type input "**********"
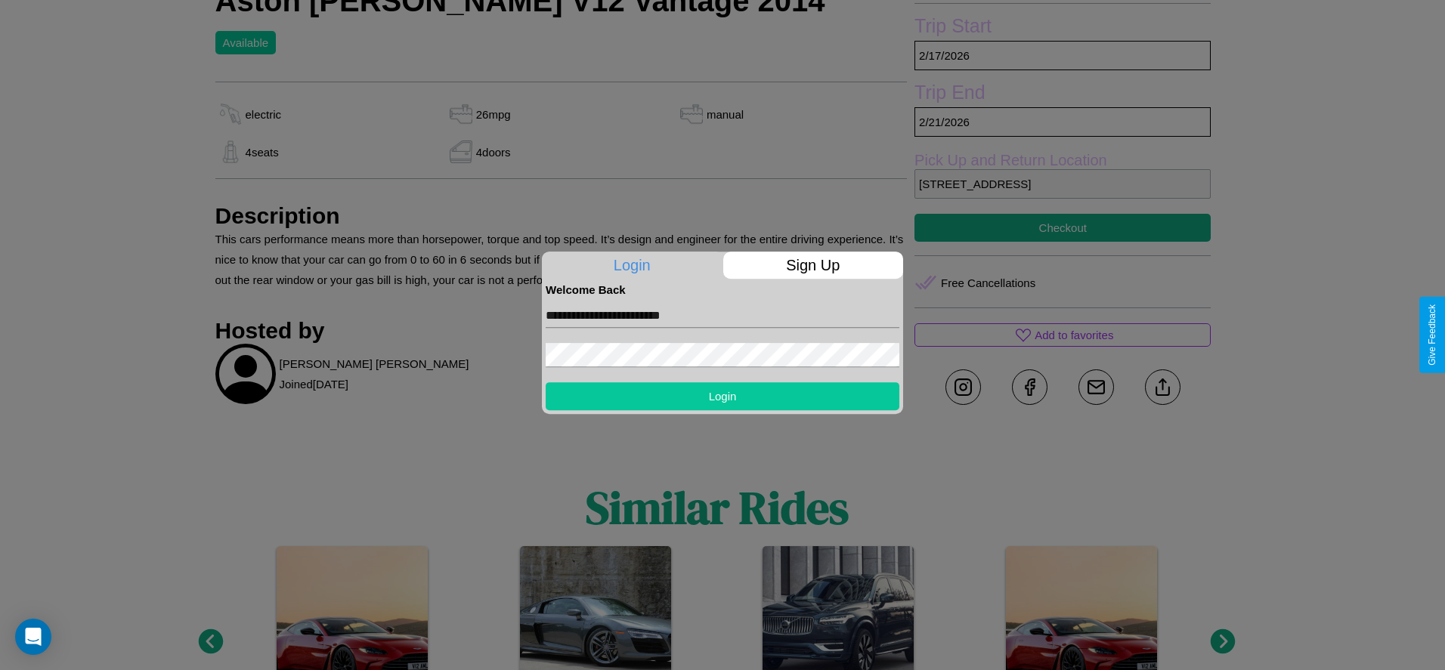
click at [723, 396] on button "Login" at bounding box center [723, 396] width 354 height 28
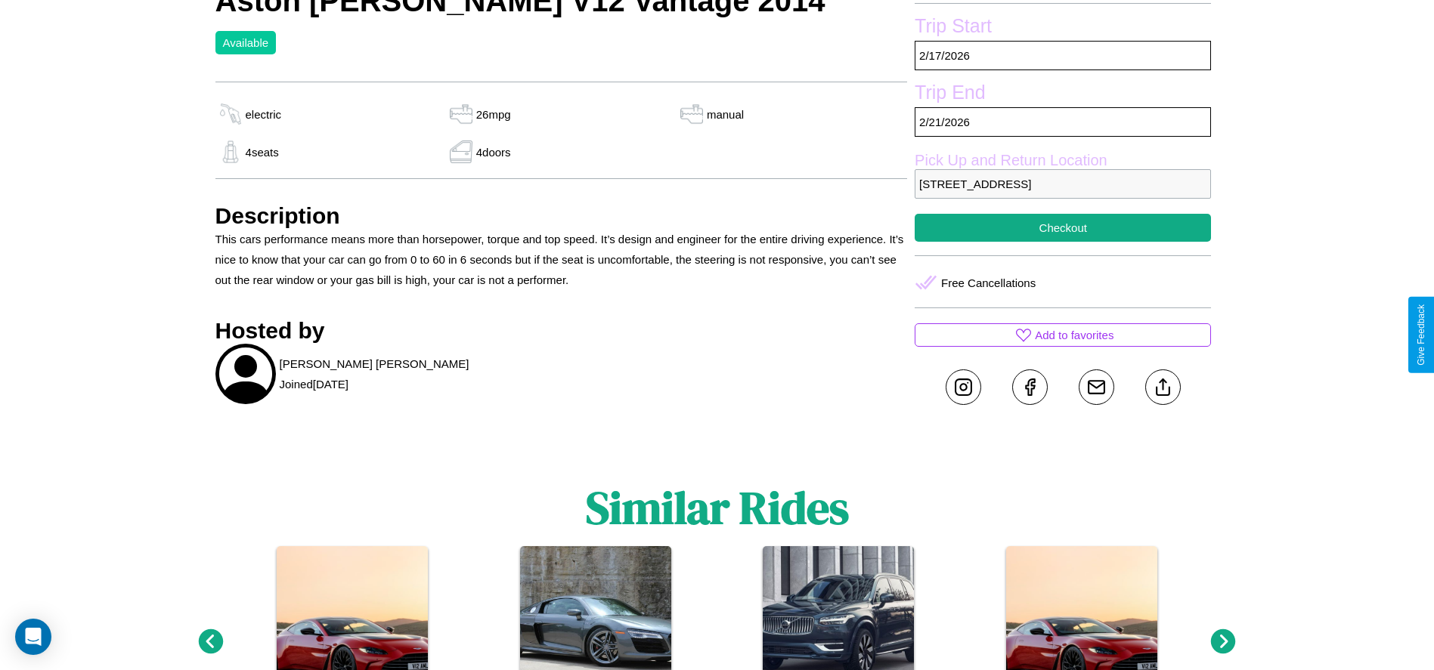
scroll to position [605, 0]
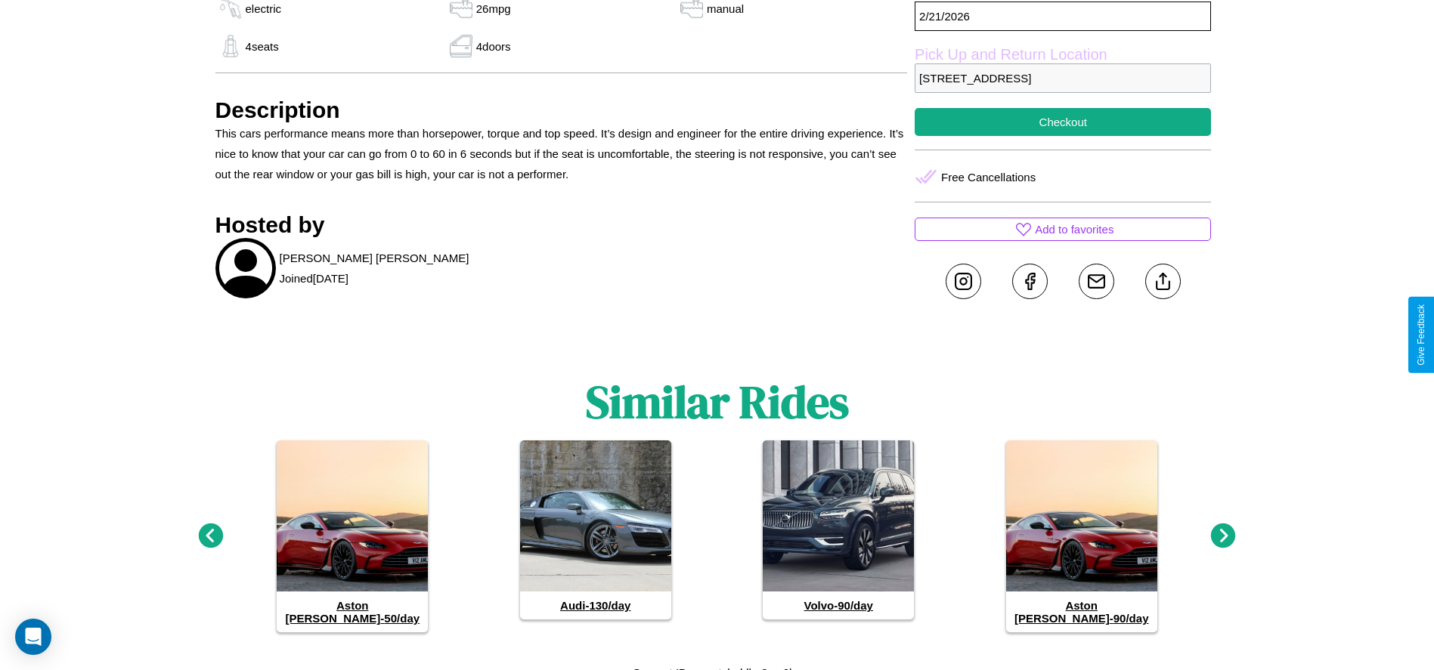
click at [1223, 530] on icon at bounding box center [1223, 536] width 25 height 25
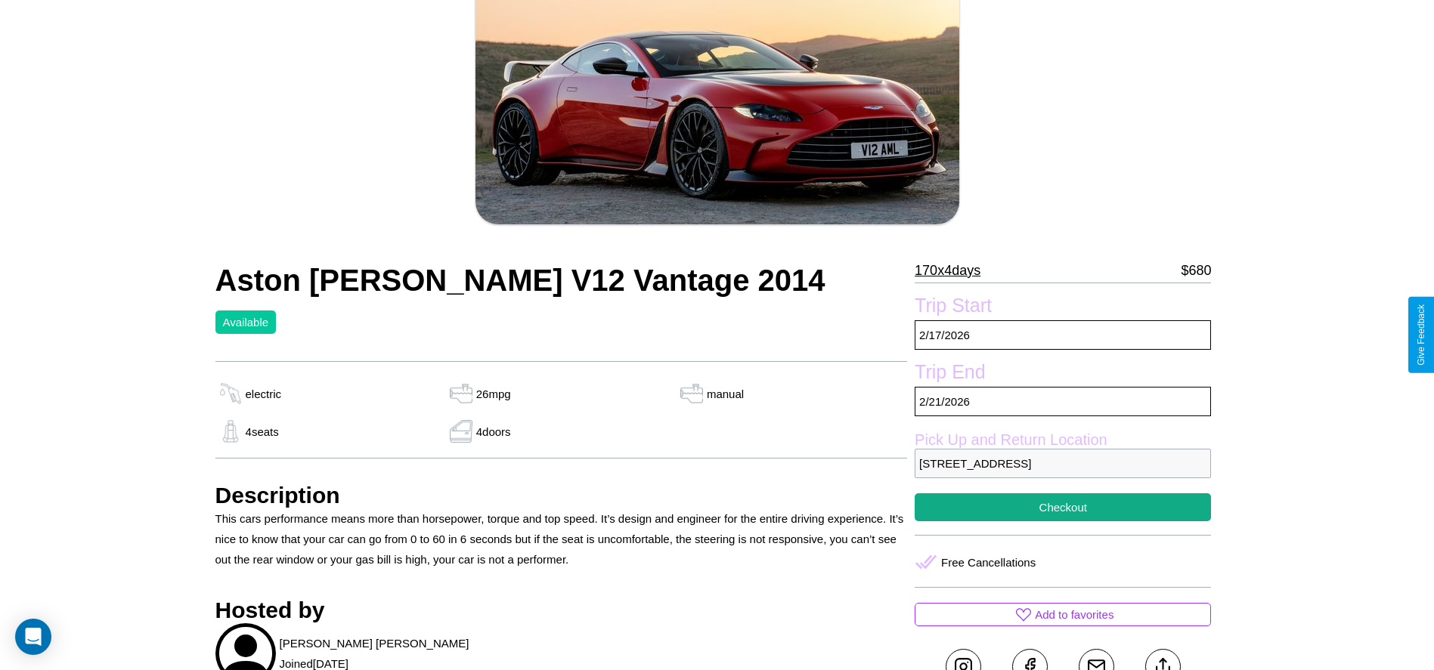
scroll to position [155, 0]
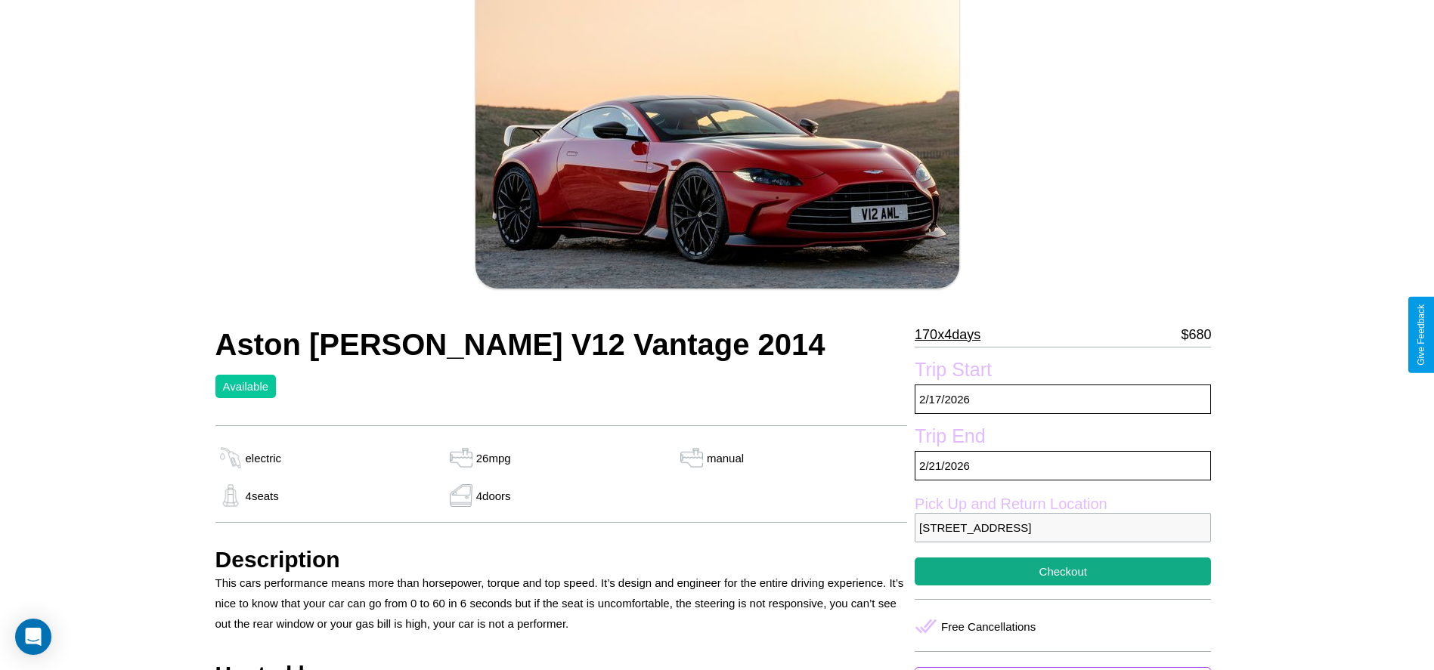
click at [953, 335] on p "170 x 4 days" at bounding box center [947, 335] width 66 height 24
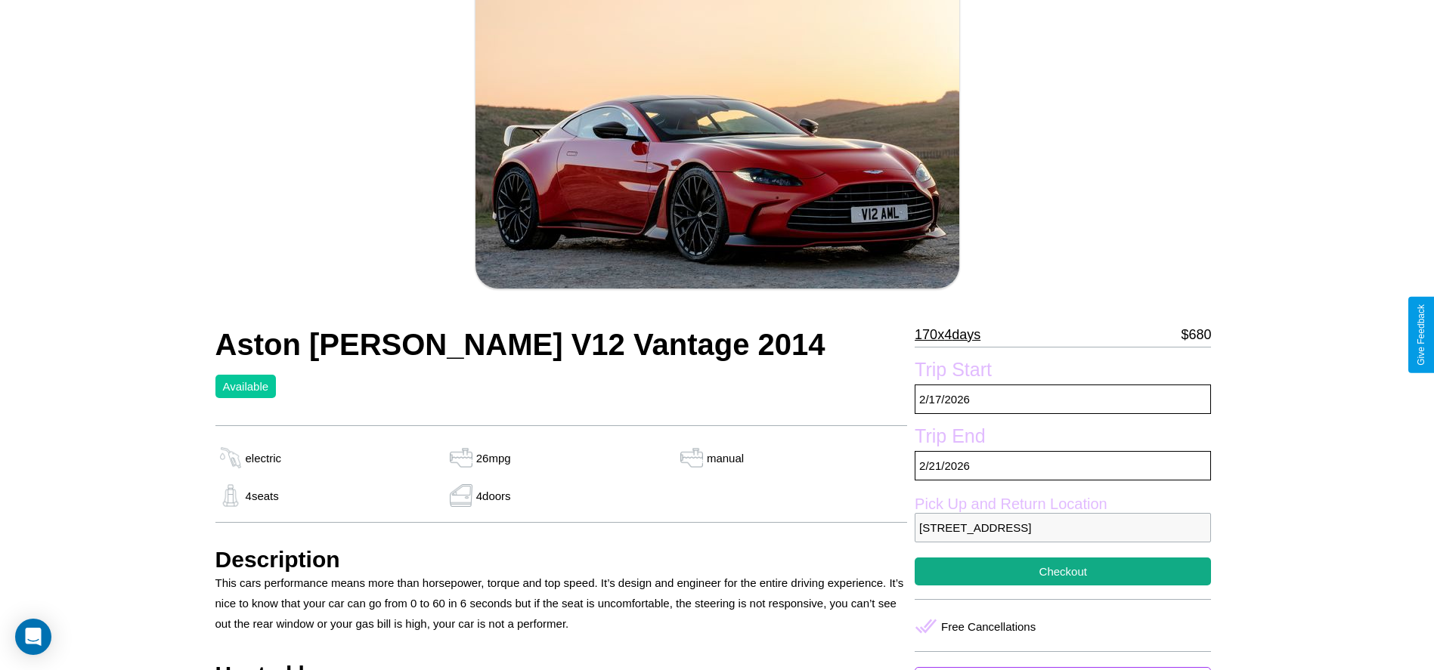
click at [953, 335] on p "170 x 4 days" at bounding box center [947, 335] width 66 height 24
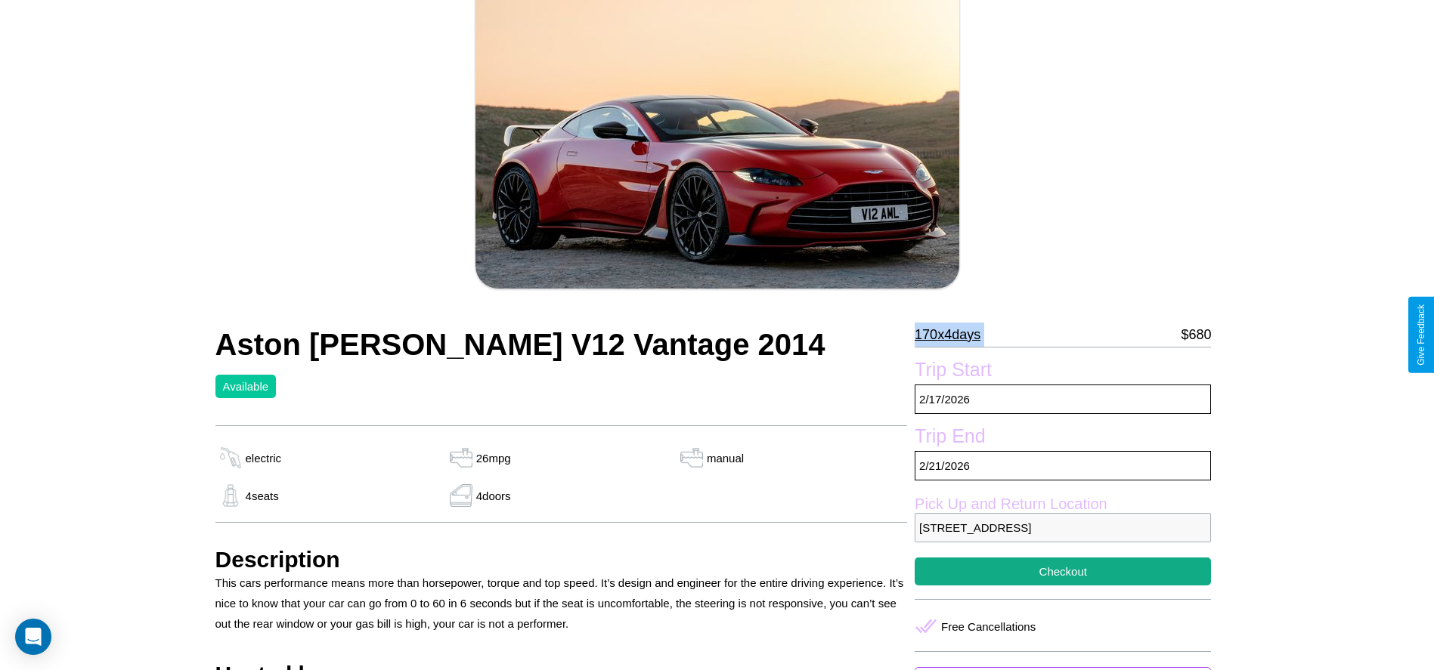
click at [953, 335] on p "170 x 4 days" at bounding box center [947, 335] width 66 height 24
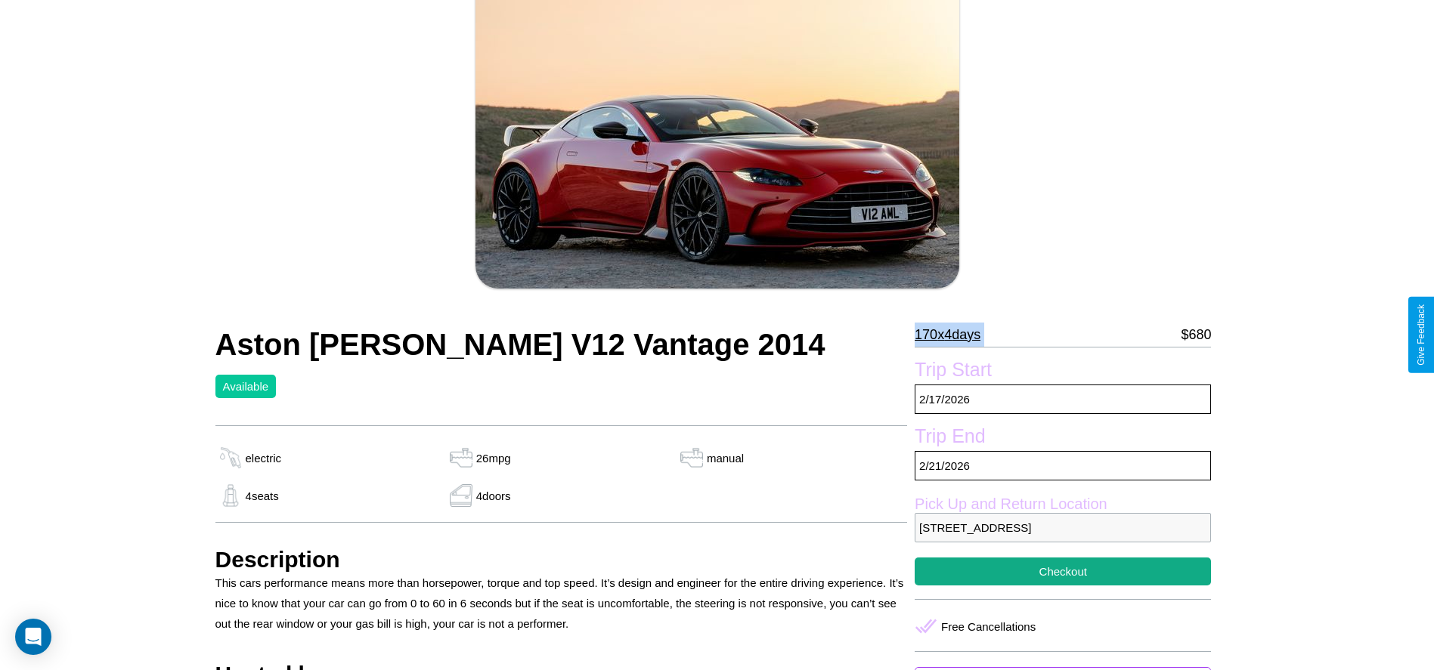
click at [953, 335] on p "170 x 4 days" at bounding box center [947, 335] width 66 height 24
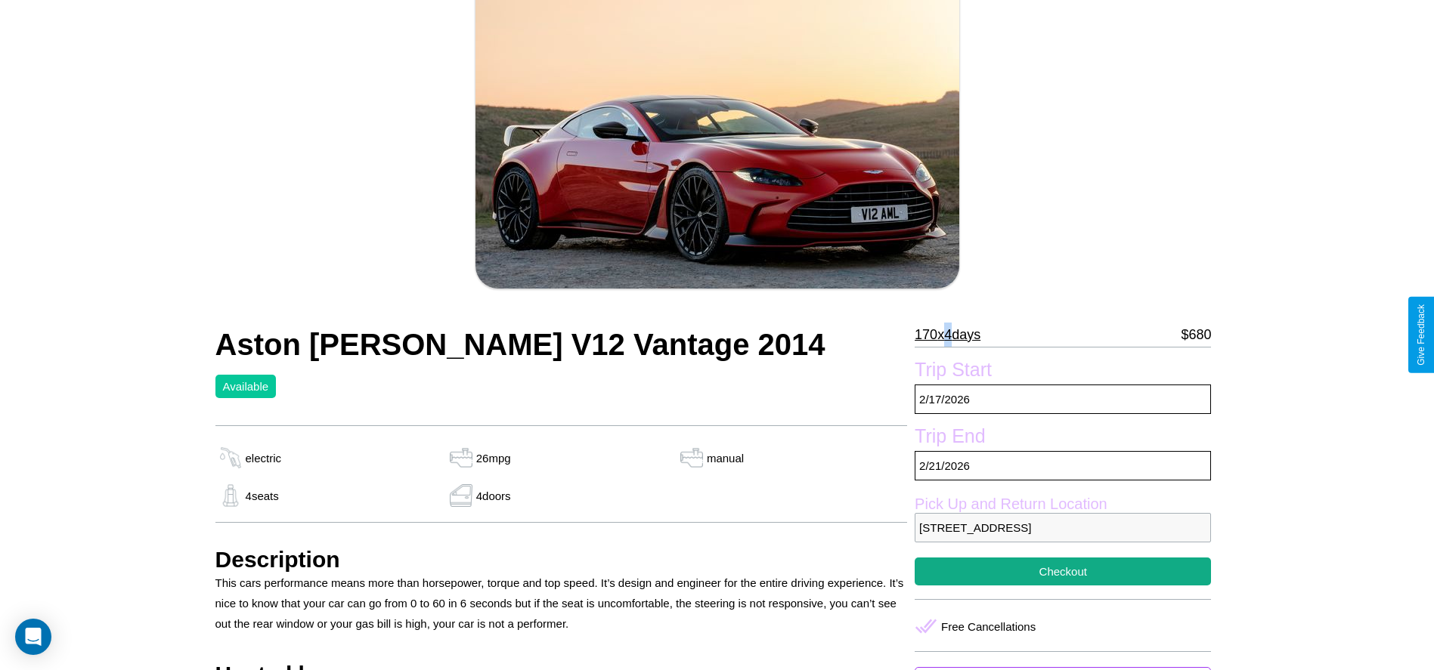
click at [953, 335] on p "170 x 4 days" at bounding box center [947, 335] width 66 height 24
